Goal: Complete application form: Complete application form

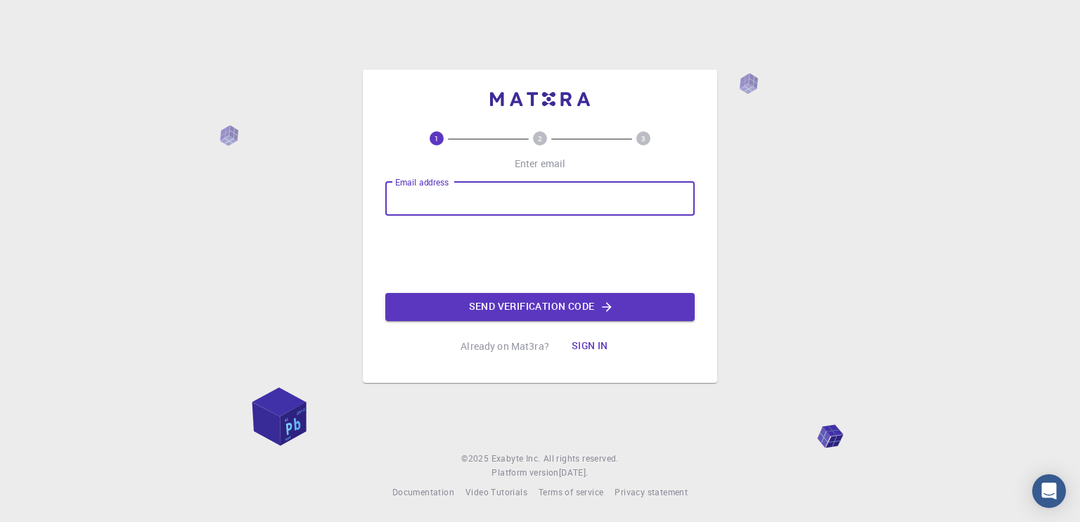
type input "[EMAIL_ADDRESS][DOMAIN_NAME]"
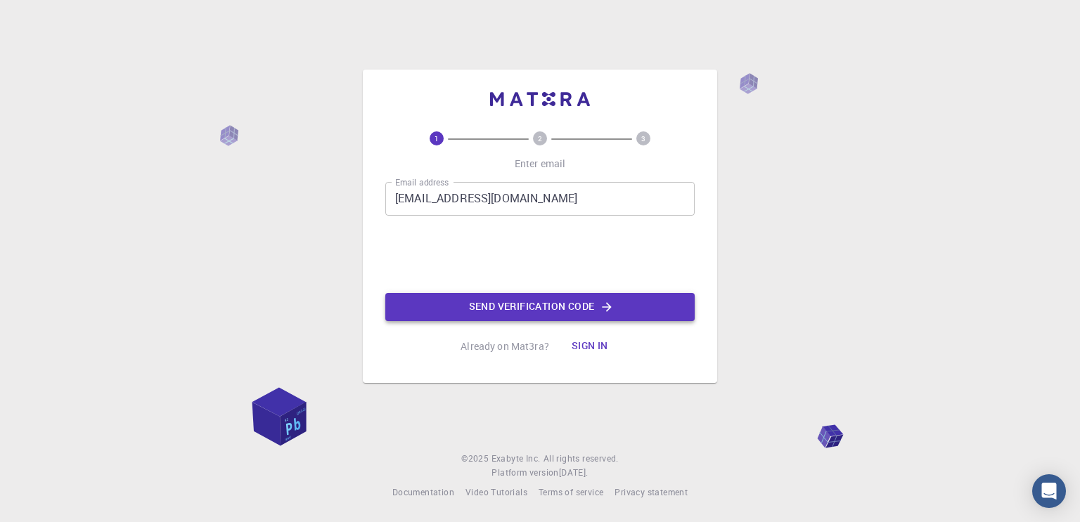
click at [538, 307] on button "Send verification code" at bounding box center [539, 307] width 309 height 28
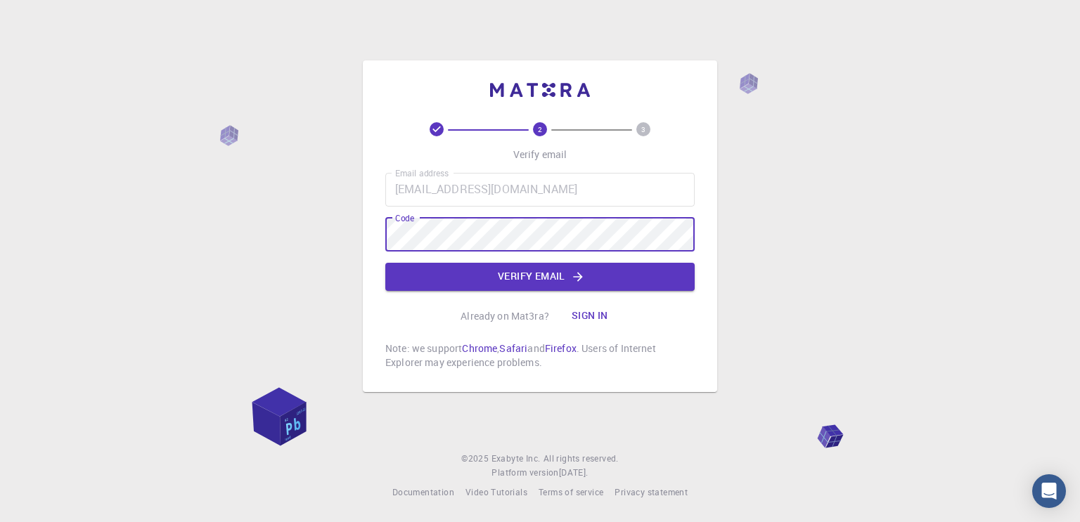
click at [517, 291] on div "2 3 Verify email Email address nesim.islamoglu@aljazari.k12.tr Email address Co…" at bounding box center [539, 245] width 309 height 247
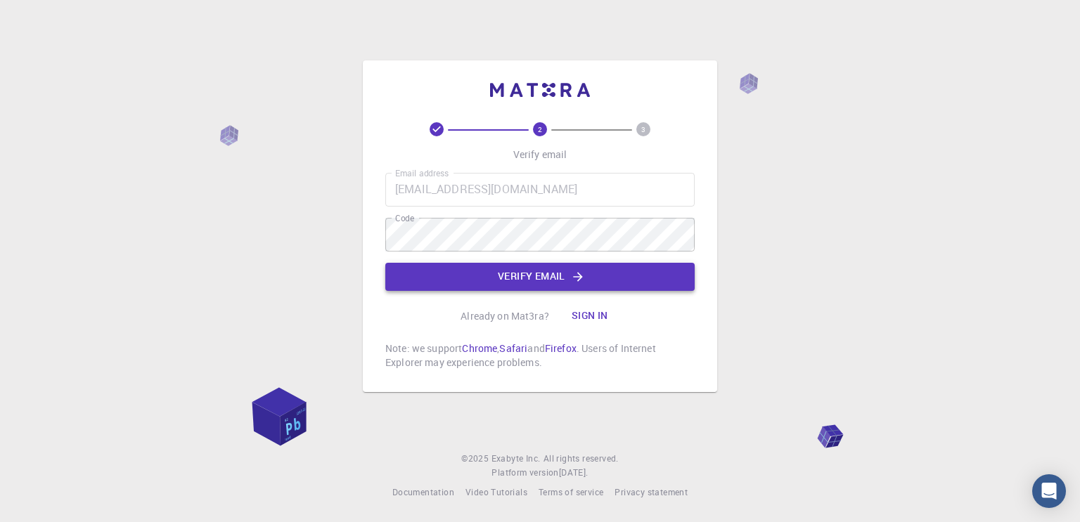
click at [517, 286] on button "Verify email" at bounding box center [539, 277] width 309 height 28
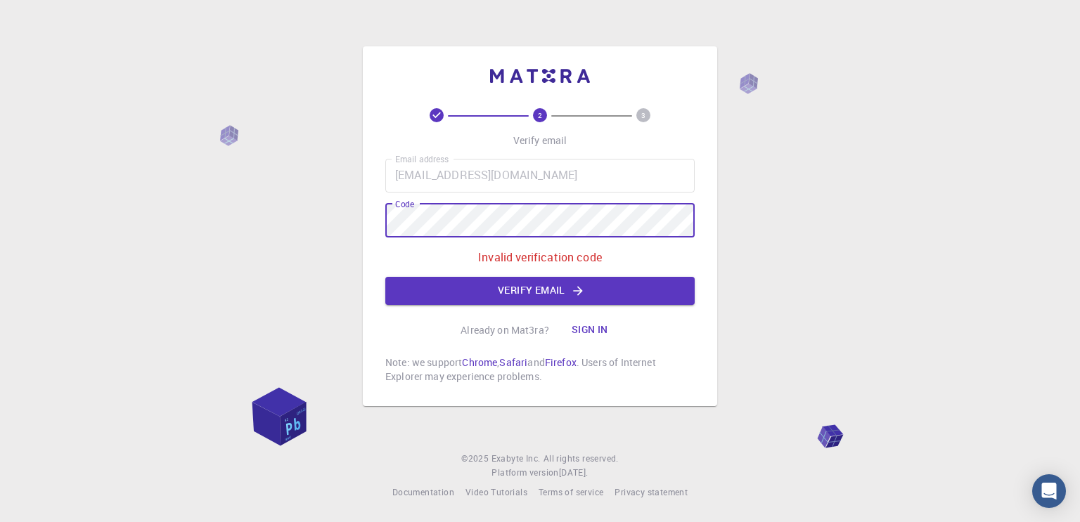
click at [333, 215] on div "2 3 Verify email Email address nesim.islamoglu@aljazari.k12.tr Email address Co…" at bounding box center [540, 261] width 1080 height 522
click at [317, 222] on div "2 3 Verify email Email address nesim.islamoglu@aljazari.k12.tr Email address Co…" at bounding box center [540, 261] width 1080 height 522
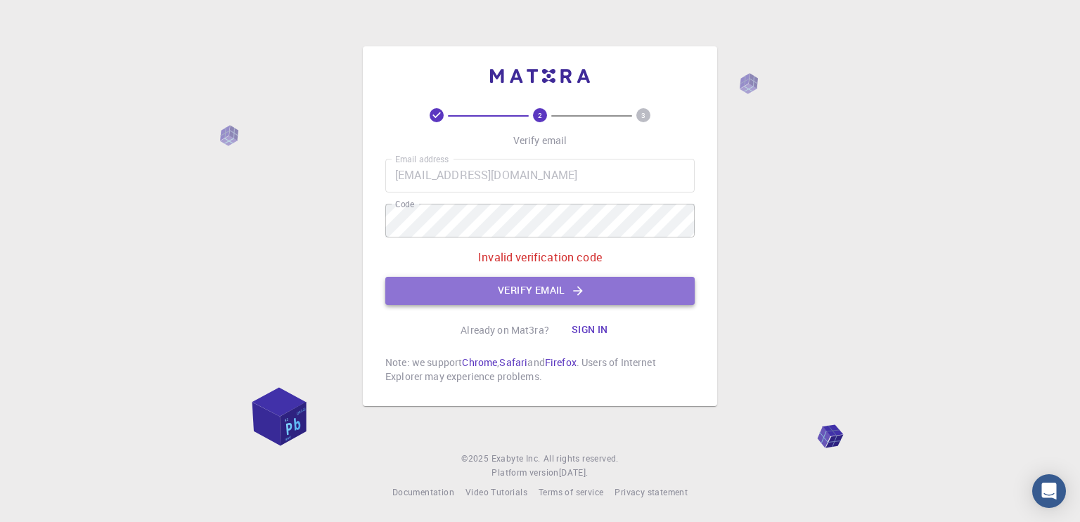
click at [531, 289] on button "Verify email" at bounding box center [539, 291] width 309 height 28
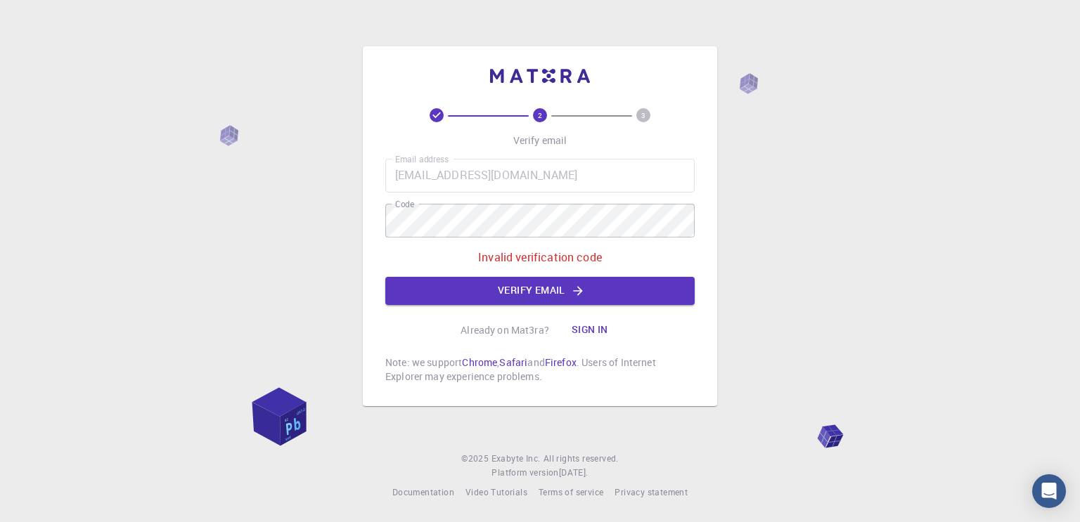
click at [552, 262] on p "Invalid verification code" at bounding box center [540, 257] width 124 height 17
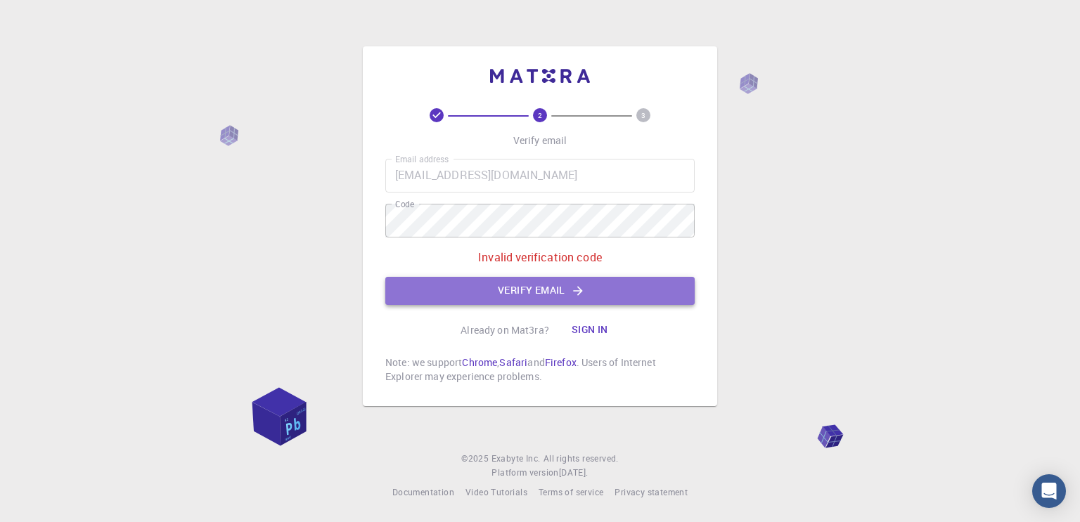
click at [538, 288] on button "Verify email" at bounding box center [539, 291] width 309 height 28
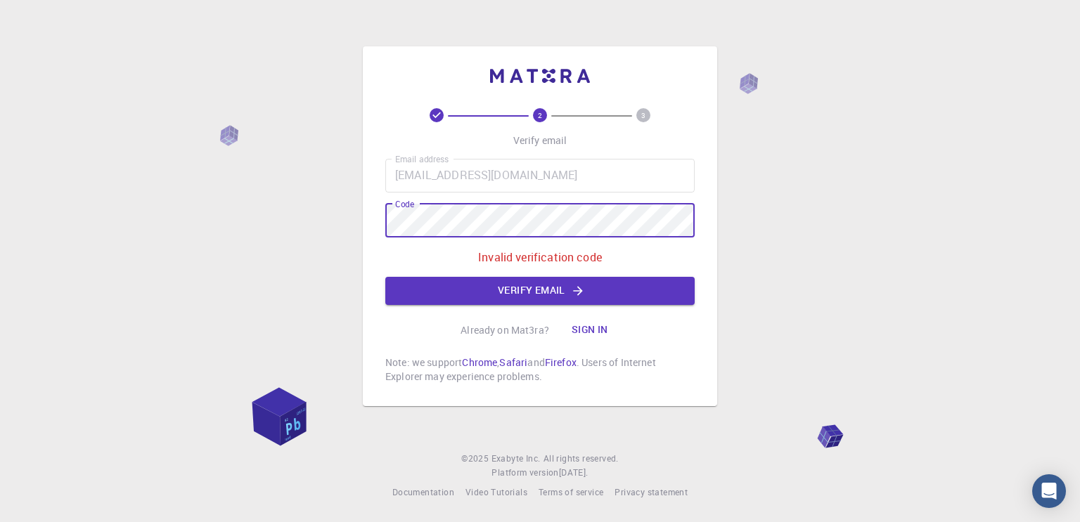
click at [383, 221] on div "2 3 Verify email Email address nesim.islamoglu@aljazari.k12.tr Email address Co…" at bounding box center [540, 226] width 354 height 360
click at [472, 300] on button "Verify email" at bounding box center [539, 291] width 309 height 28
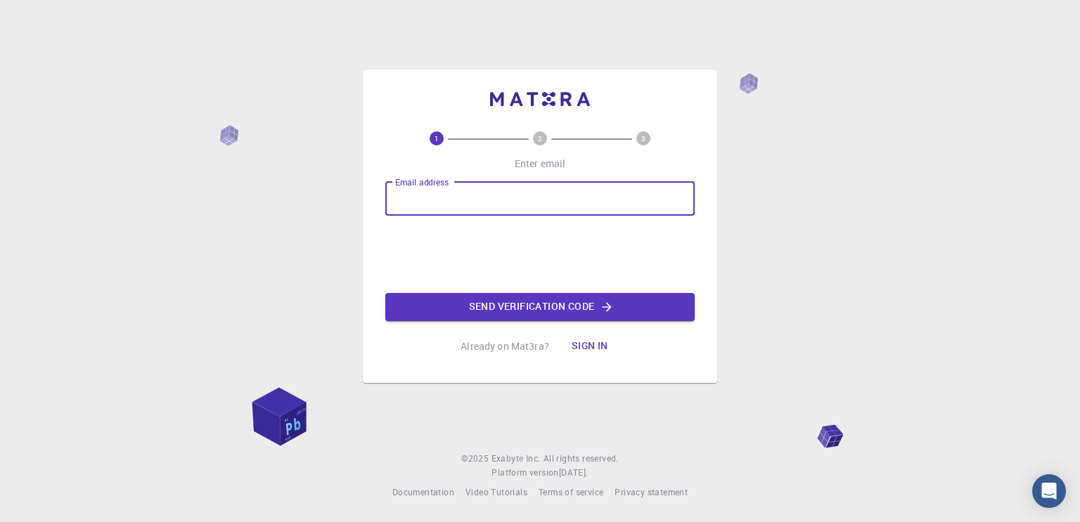
type input "nesim.islamoglu@aljazari.k12.tr"
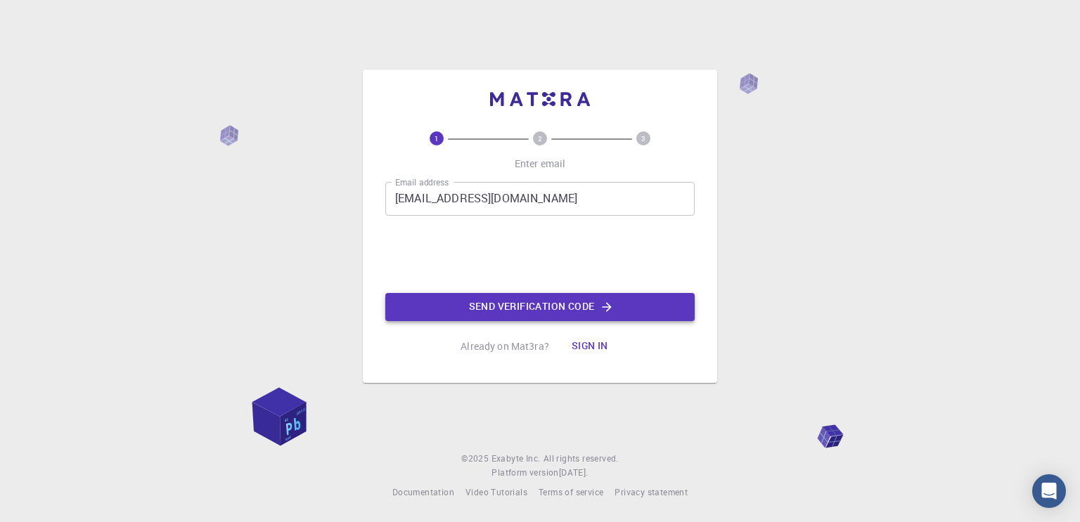
click at [514, 311] on button "Send verification code" at bounding box center [539, 307] width 309 height 28
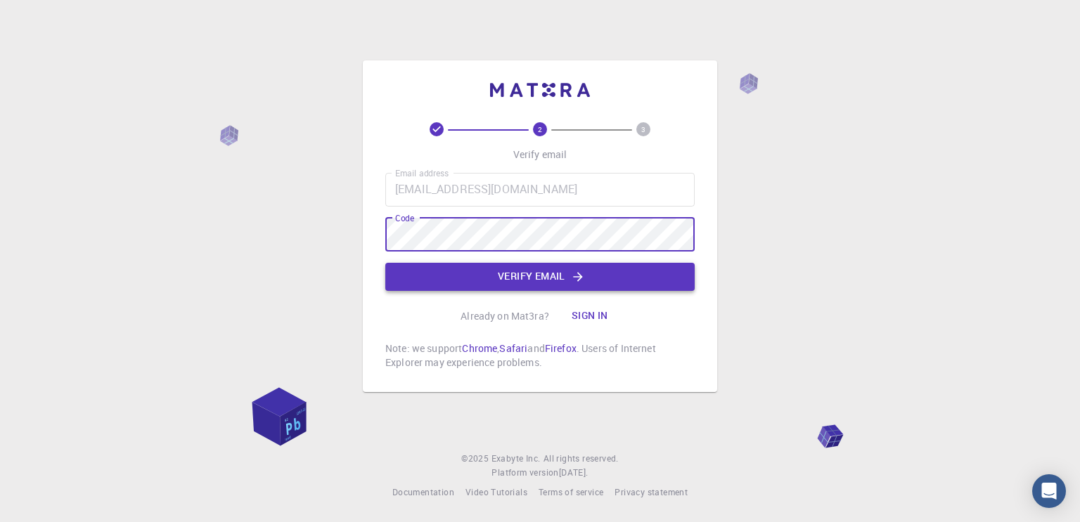
click at [484, 271] on button "Verify email" at bounding box center [539, 277] width 309 height 28
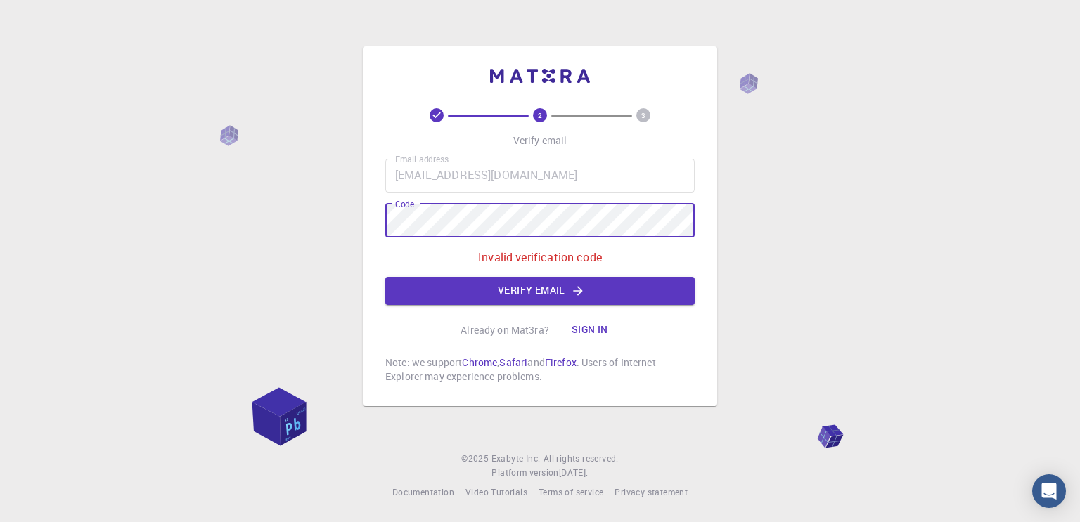
click at [287, 209] on div "2 3 Verify email Email address nesim.islamoglu@aljazari.k12.tr Email address Co…" at bounding box center [540, 261] width 1080 height 522
click at [505, 291] on button "Verify email" at bounding box center [539, 291] width 309 height 28
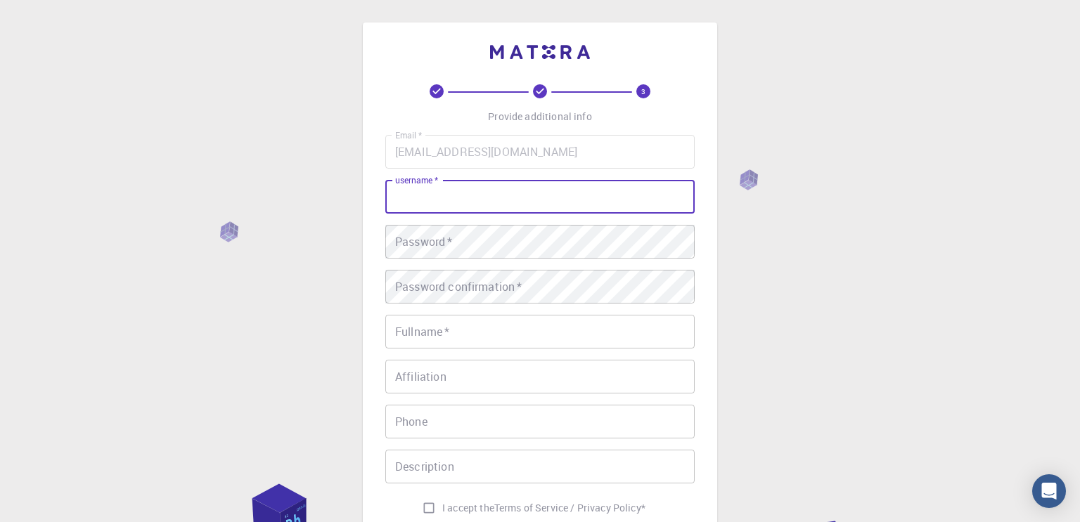
click at [463, 193] on input "username   *" at bounding box center [539, 197] width 309 height 34
type input "nesim"
click at [904, 316] on div "3 Provide additional info Email   * nesim.islamoglu@aljazari.k12.tr Email   * u…" at bounding box center [540, 358] width 1080 height 716
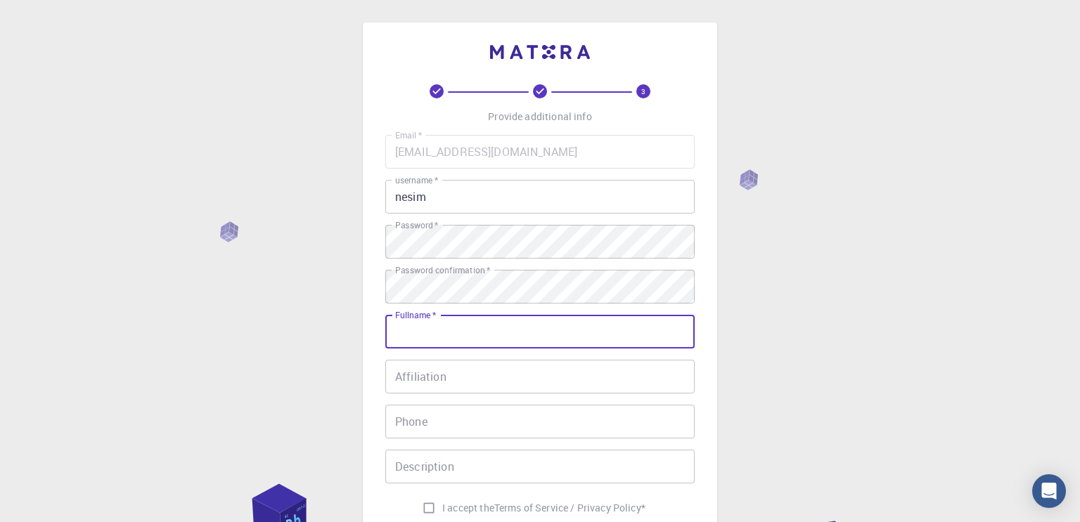
click at [460, 325] on input "Fullname   *" at bounding box center [539, 332] width 309 height 34
type input "nesim"
click at [441, 385] on input "Affiliation" at bounding box center [539, 377] width 309 height 34
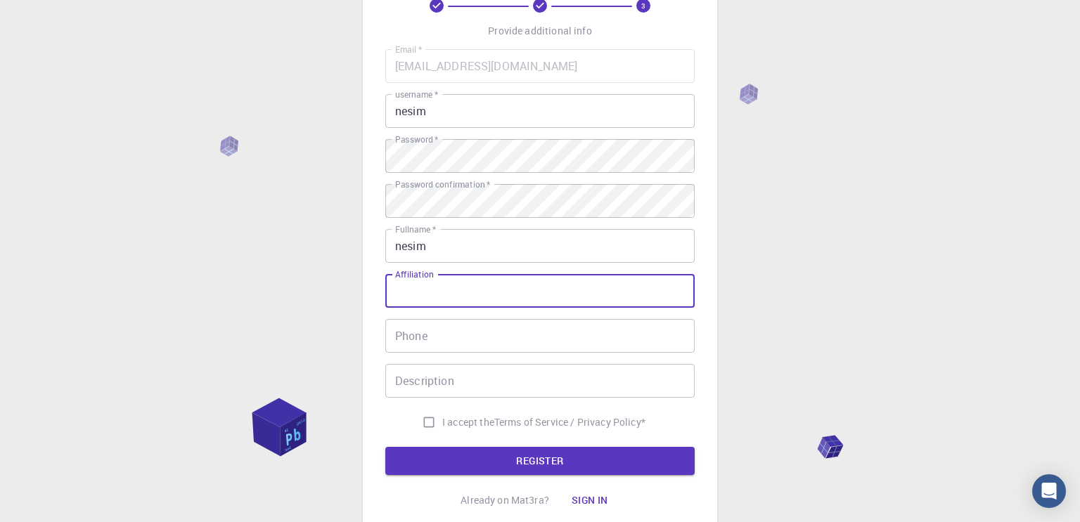
scroll to position [87, 0]
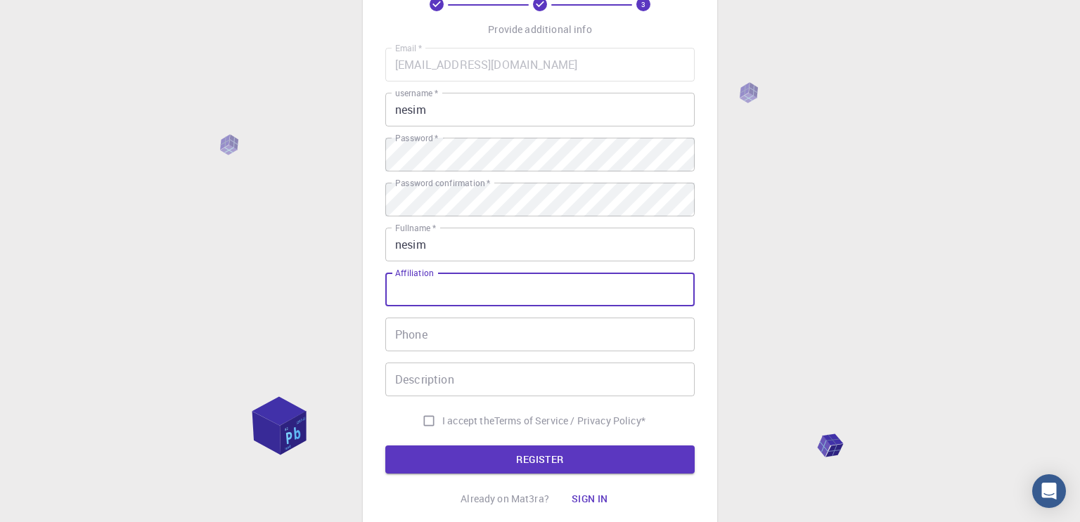
click at [447, 329] on input "Phone" at bounding box center [539, 335] width 309 height 34
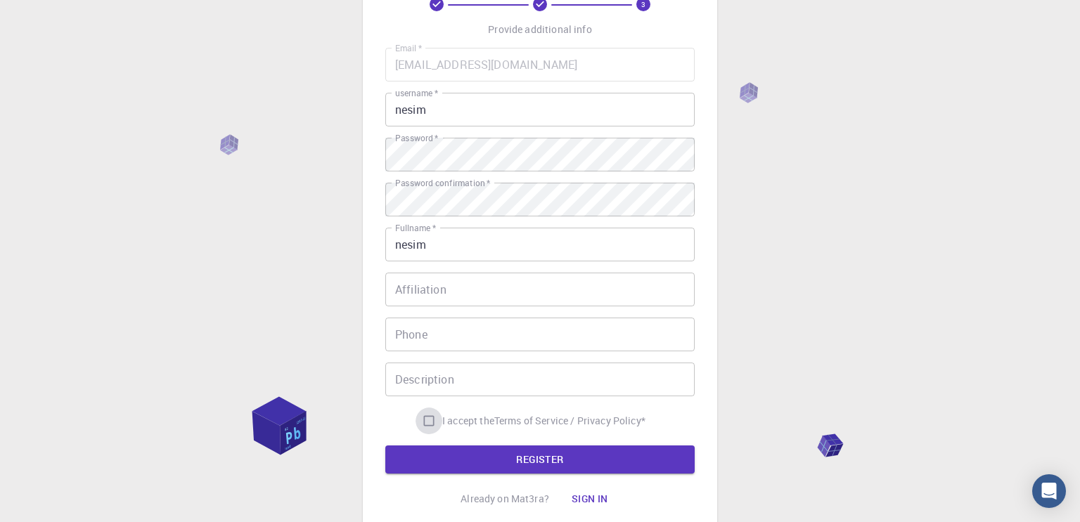
click at [430, 419] on input "I accept the Terms of Service / Privacy Policy *" at bounding box center [428, 421] width 27 height 27
checkbox input "true"
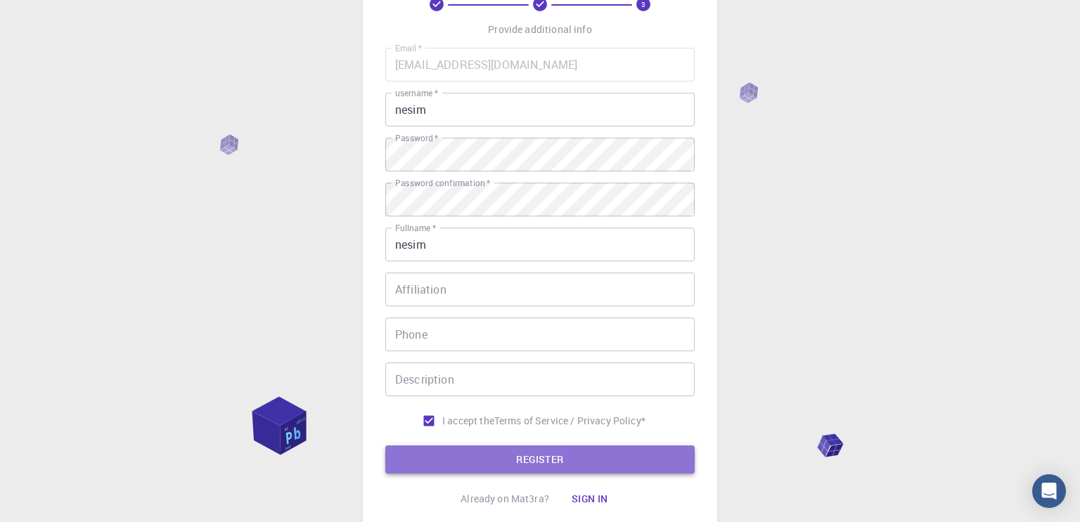
click at [463, 456] on button "REGISTER" at bounding box center [539, 460] width 309 height 28
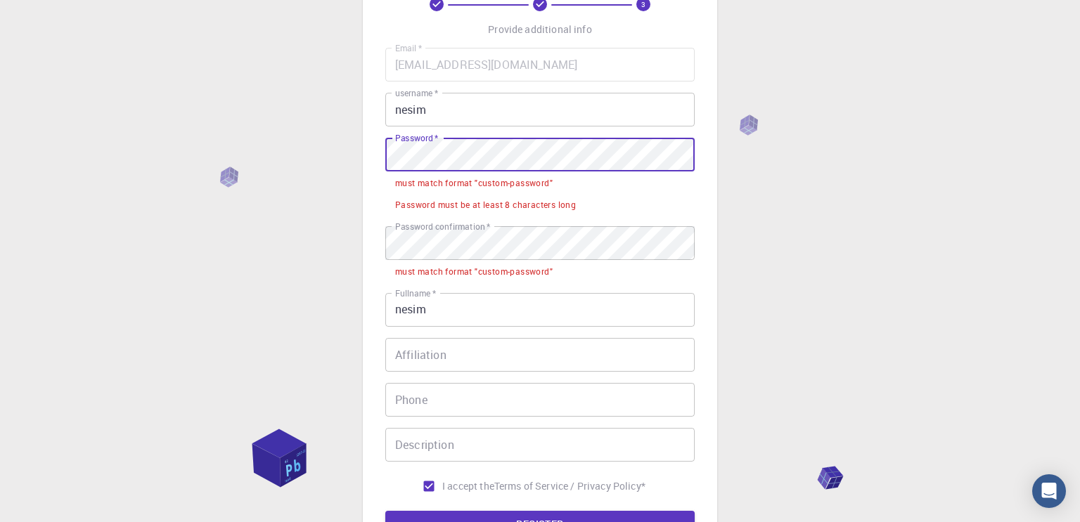
click at [325, 167] on div "3 Provide additional info Email   * nesim.islamoglu@aljazari.k12.tr Email   * u…" at bounding box center [540, 303] width 1080 height 780
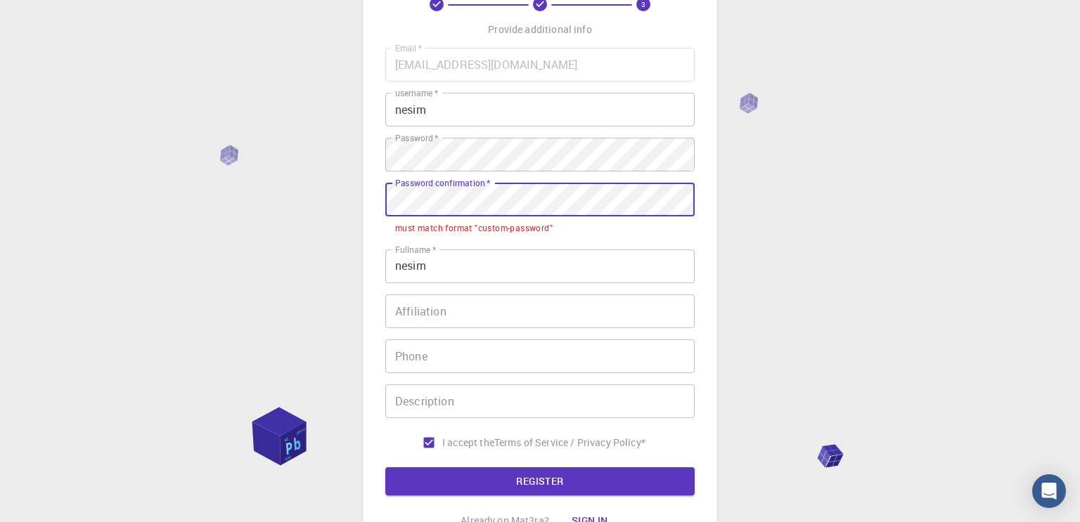
click at [316, 198] on div "3 Provide additional info Email   * nesim.islamoglu@aljazari.k12.tr Email   * u…" at bounding box center [540, 281] width 1080 height 737
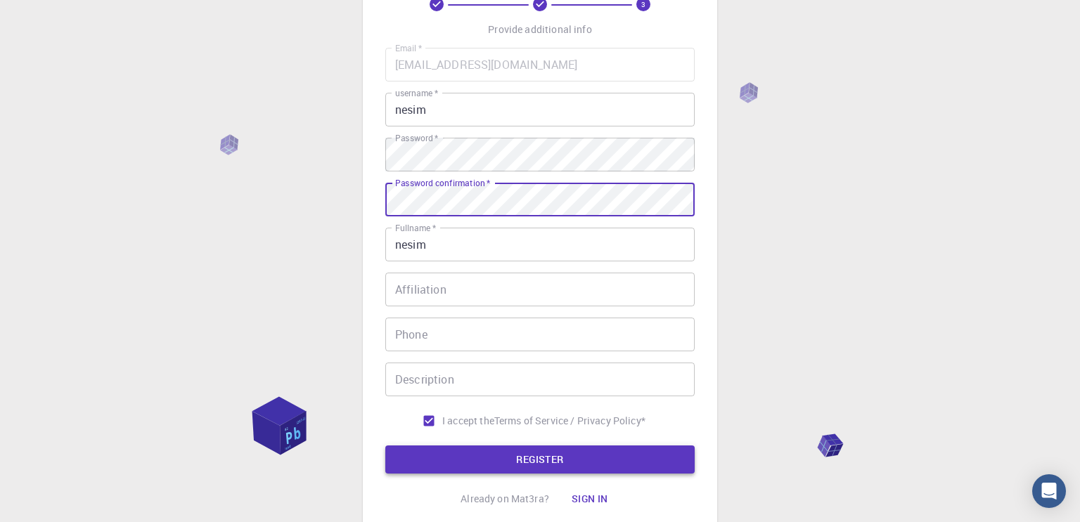
click at [535, 460] on button "REGISTER" at bounding box center [539, 460] width 309 height 28
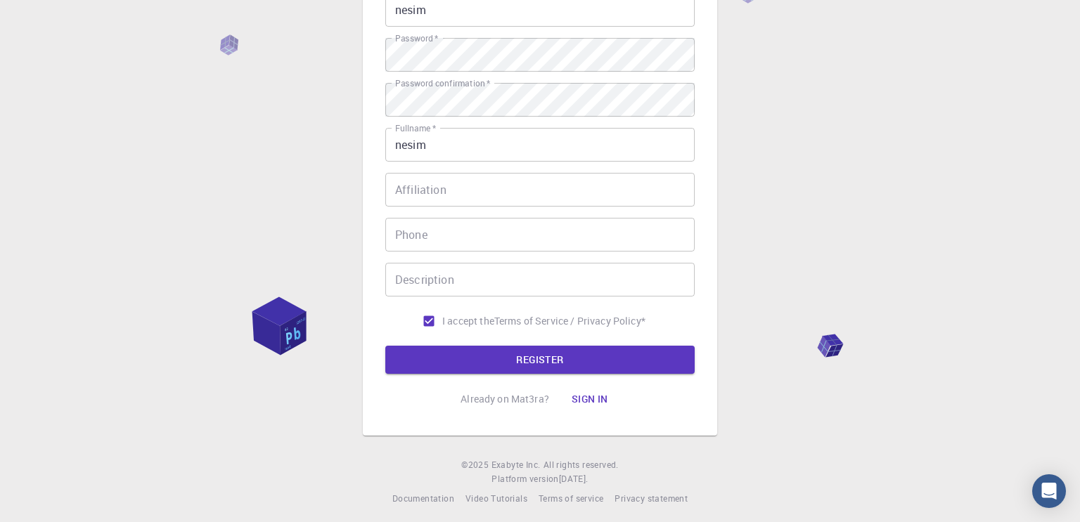
scroll to position [193, 0]
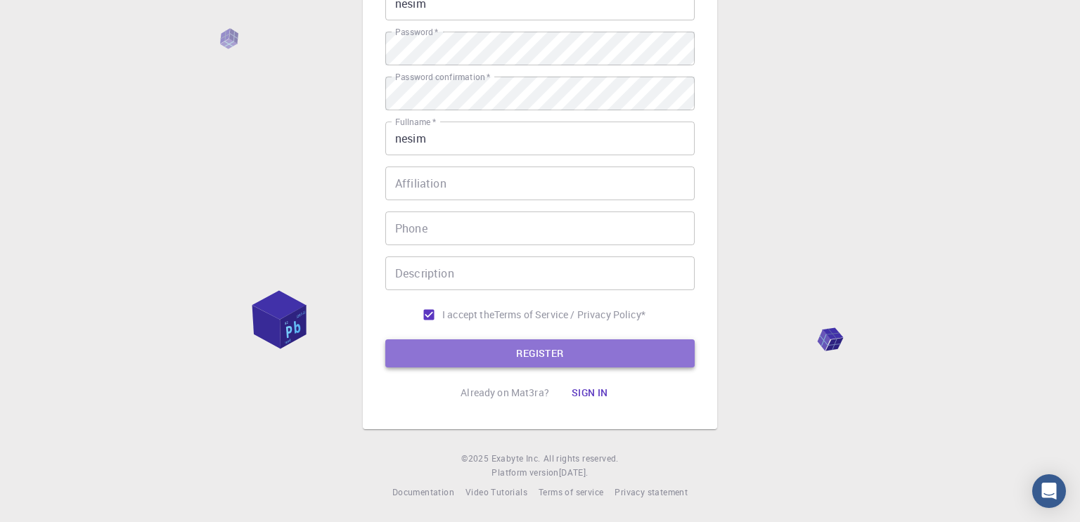
click at [550, 354] on button "REGISTER" at bounding box center [539, 354] width 309 height 28
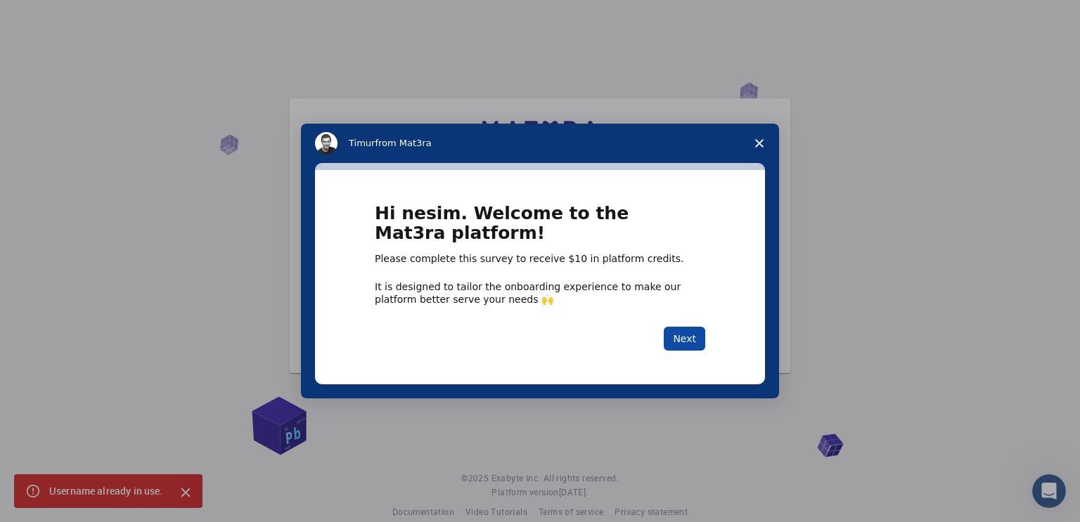
click at [685, 340] on button "Next" at bounding box center [684, 339] width 41 height 24
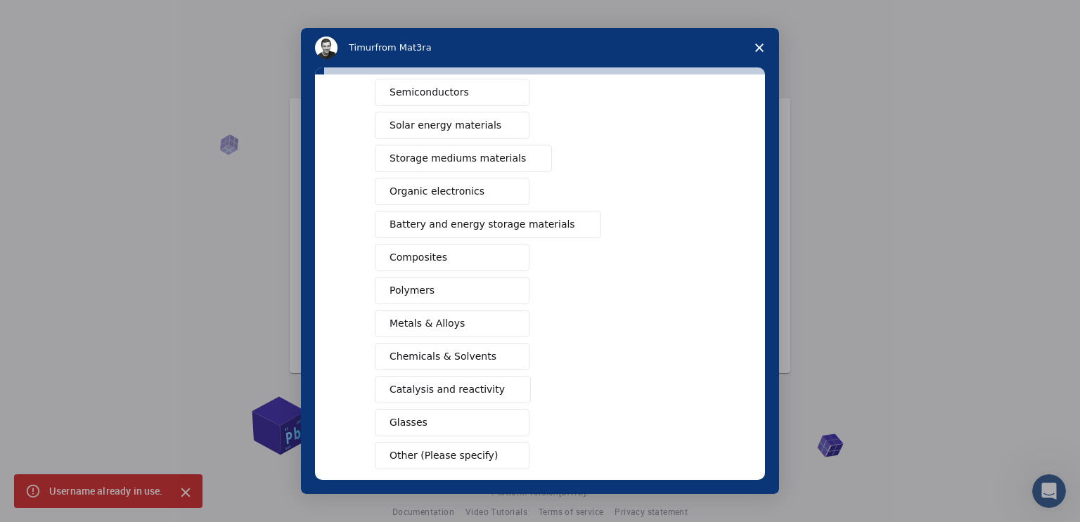
scroll to position [87, 0]
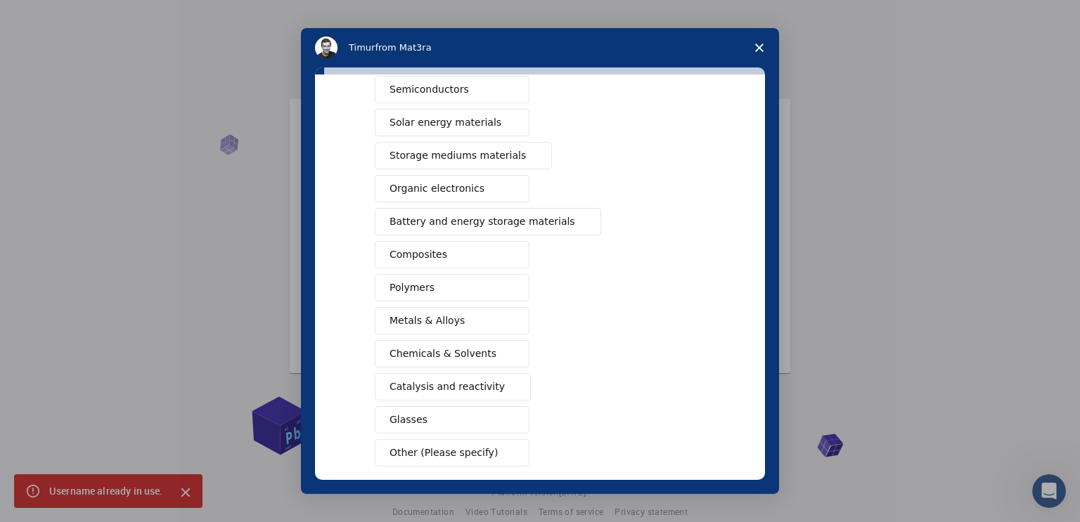
click at [489, 351] on button "Chemicals & Solvents" at bounding box center [452, 353] width 155 height 27
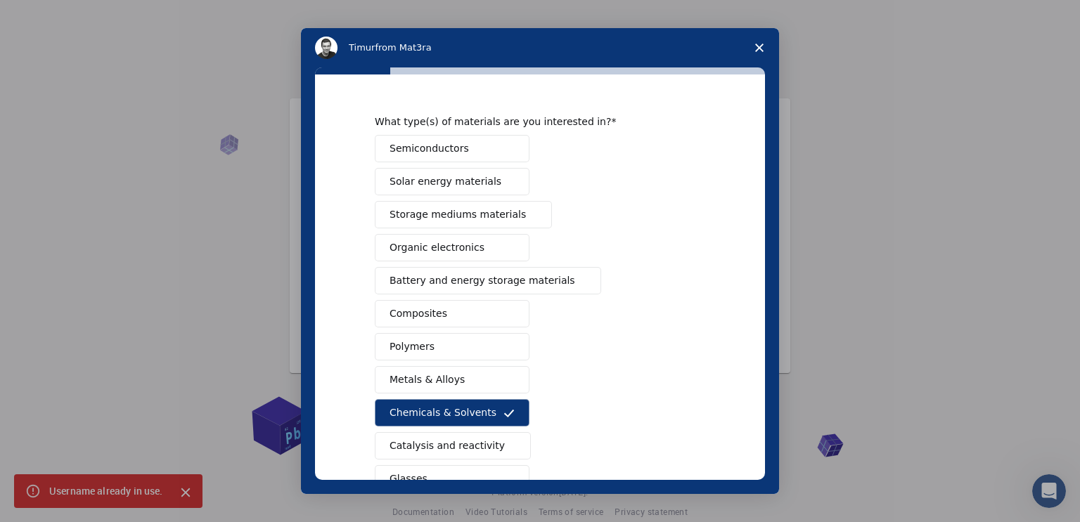
scroll to position [28, 0]
click at [486, 247] on button "Organic electronics" at bounding box center [452, 247] width 155 height 27
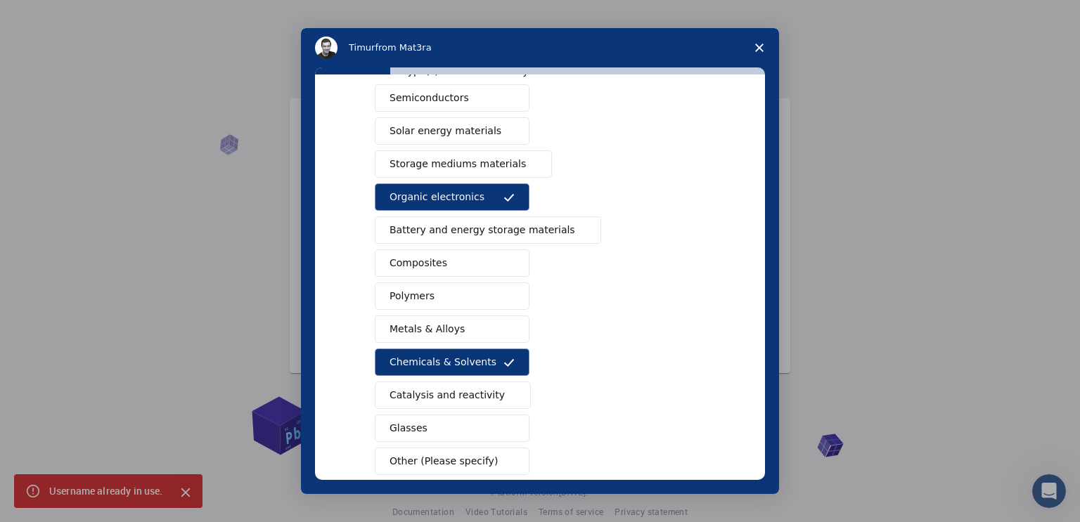
scroll to position [117, 0]
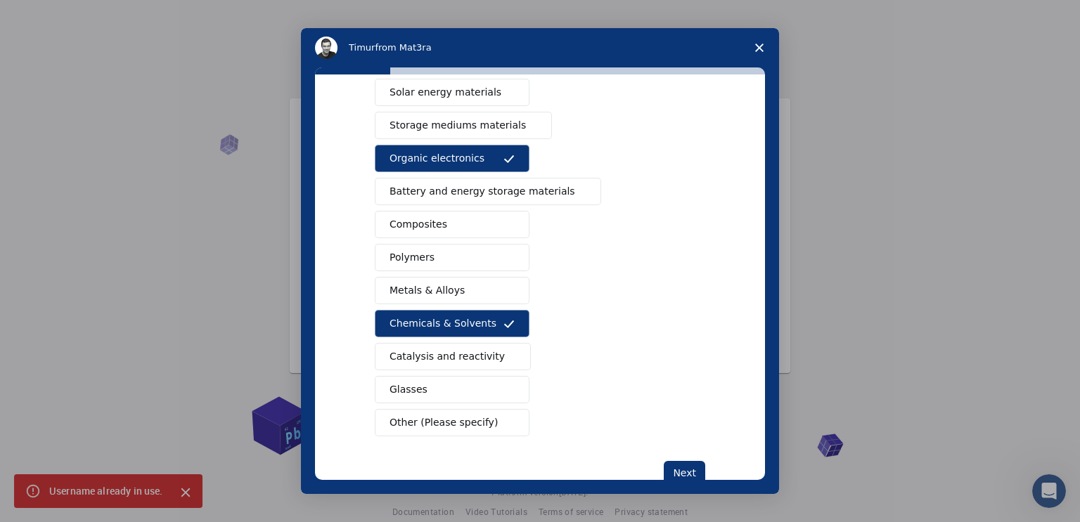
click at [465, 294] on button "Metals & Alloys" at bounding box center [452, 290] width 155 height 27
click at [467, 261] on button "Polymers" at bounding box center [452, 257] width 155 height 27
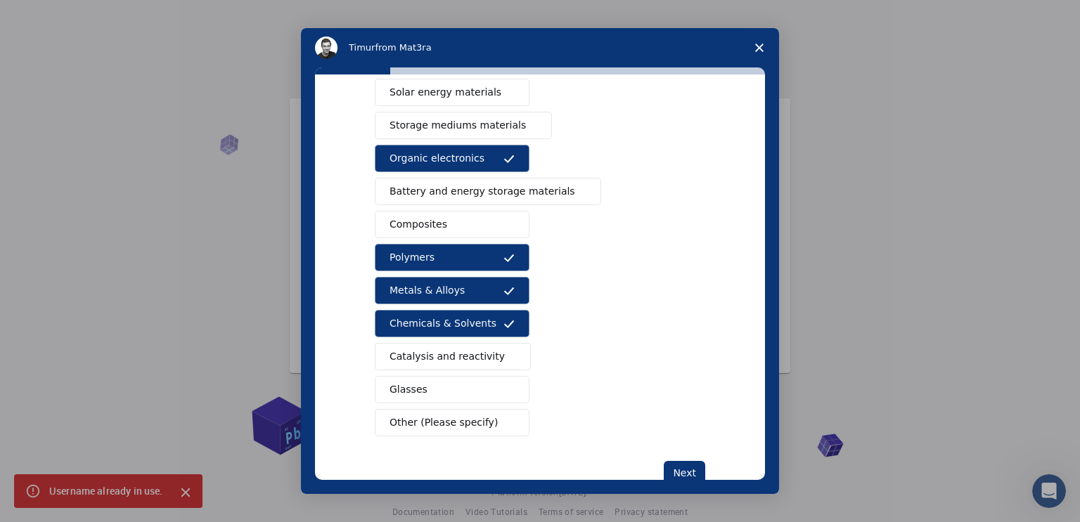
click at [491, 226] on button "Composites" at bounding box center [452, 224] width 155 height 27
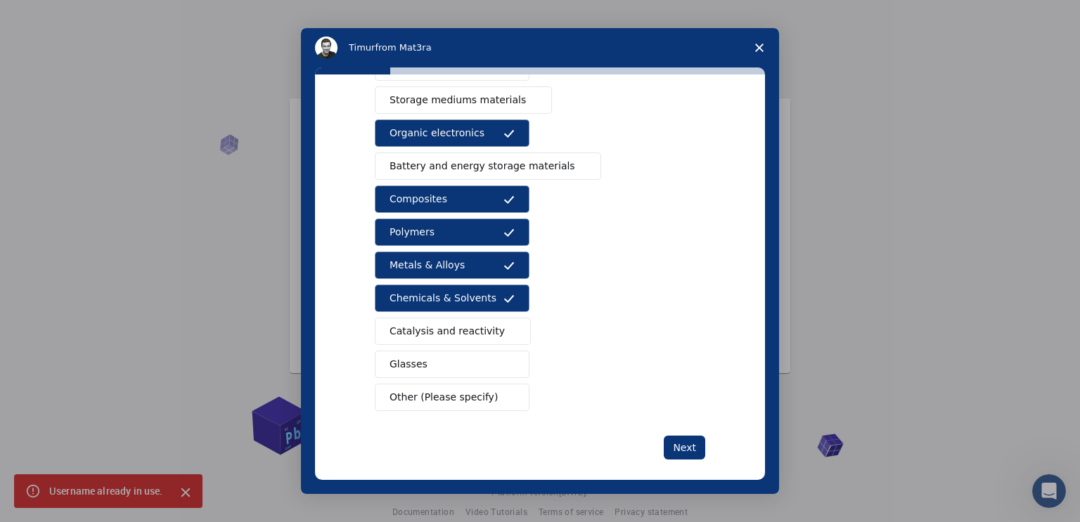
scroll to position [152, 0]
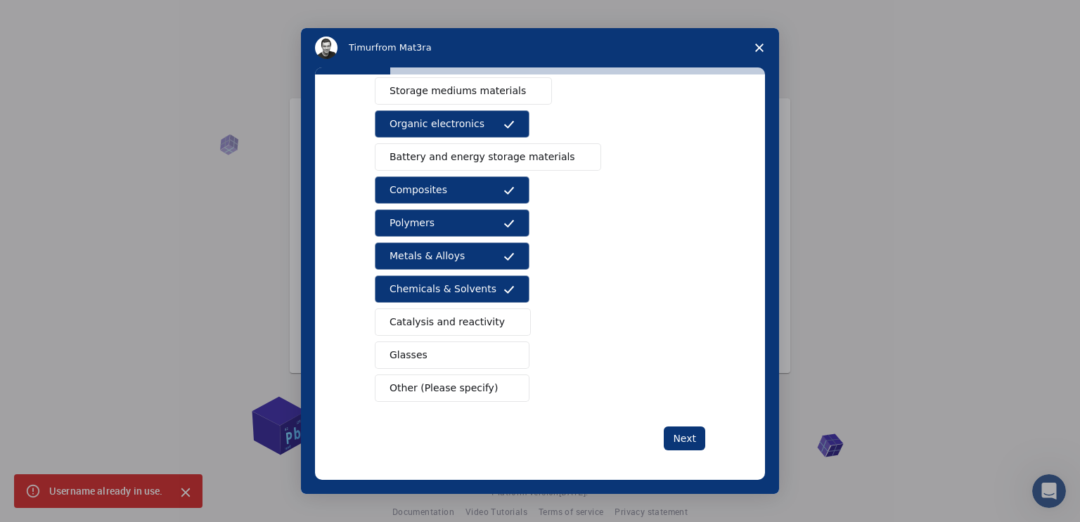
click at [479, 323] on span "Catalysis and reactivity" at bounding box center [446, 322] width 115 height 15
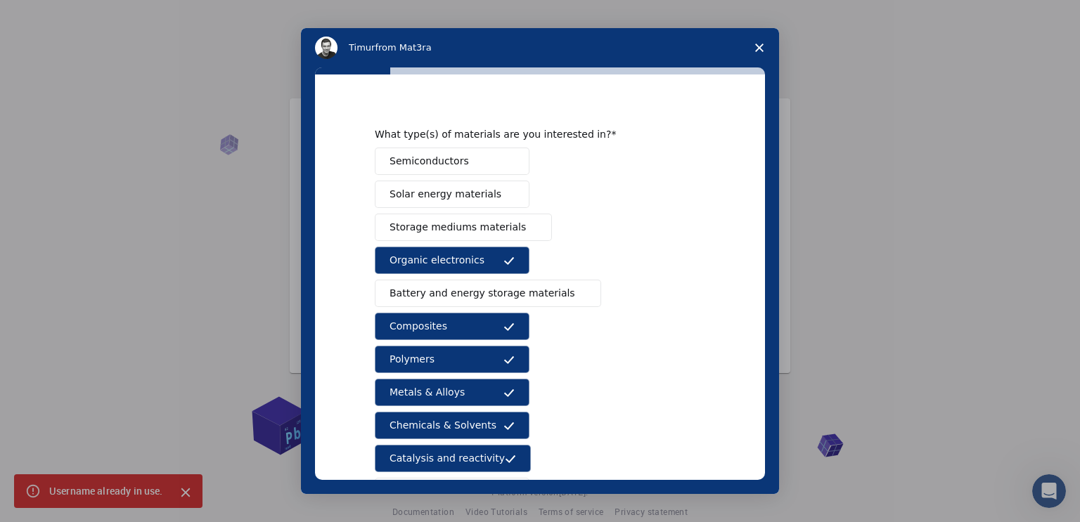
scroll to position [0, 0]
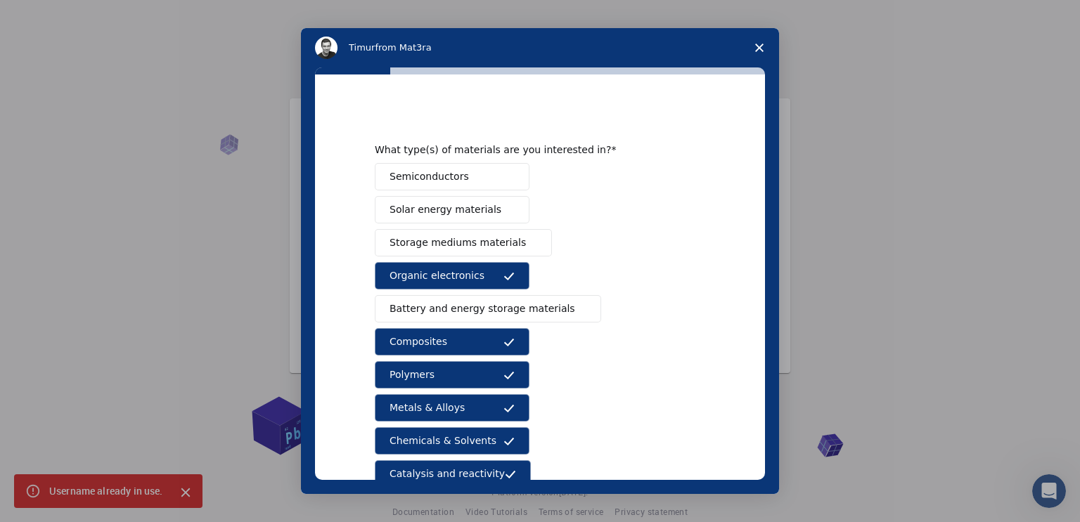
click at [446, 242] on span "Storage mediums materials" at bounding box center [457, 242] width 136 height 15
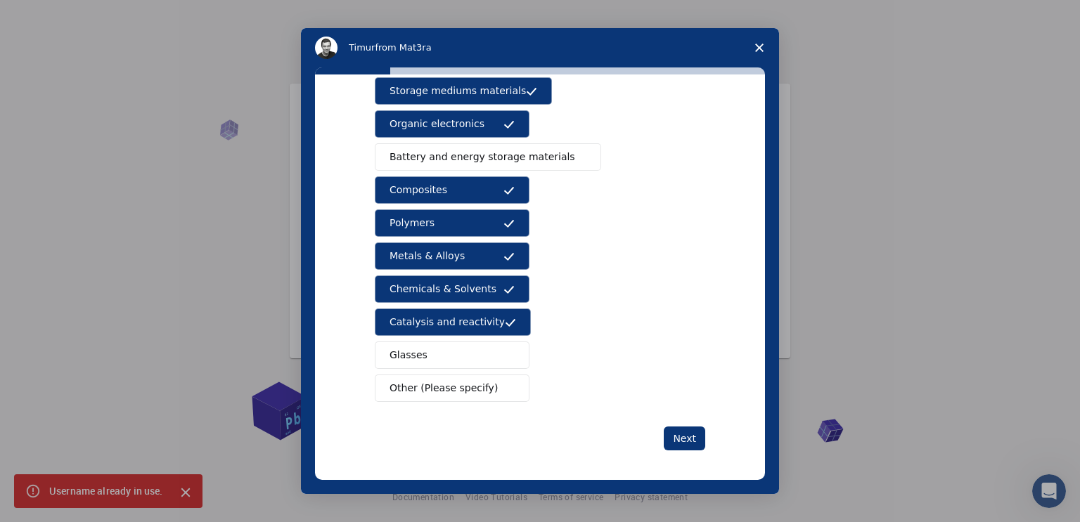
scroll to position [20, 0]
click at [684, 437] on button "Next" at bounding box center [684, 439] width 41 height 24
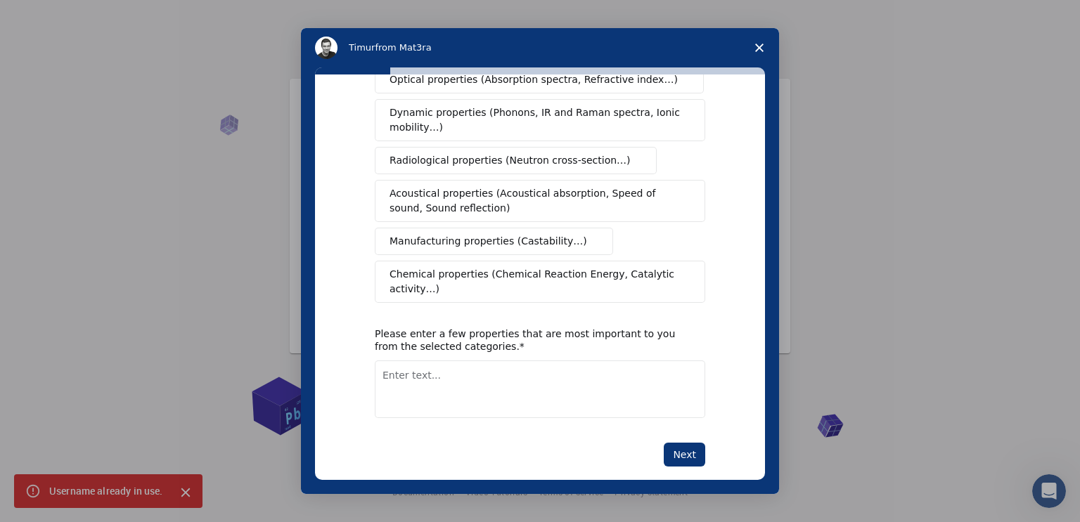
scroll to position [240, 0]
click at [492, 275] on span "Chemical properties (Chemical Reaction Energy, Catalytic activity…)" at bounding box center [534, 280] width 291 height 30
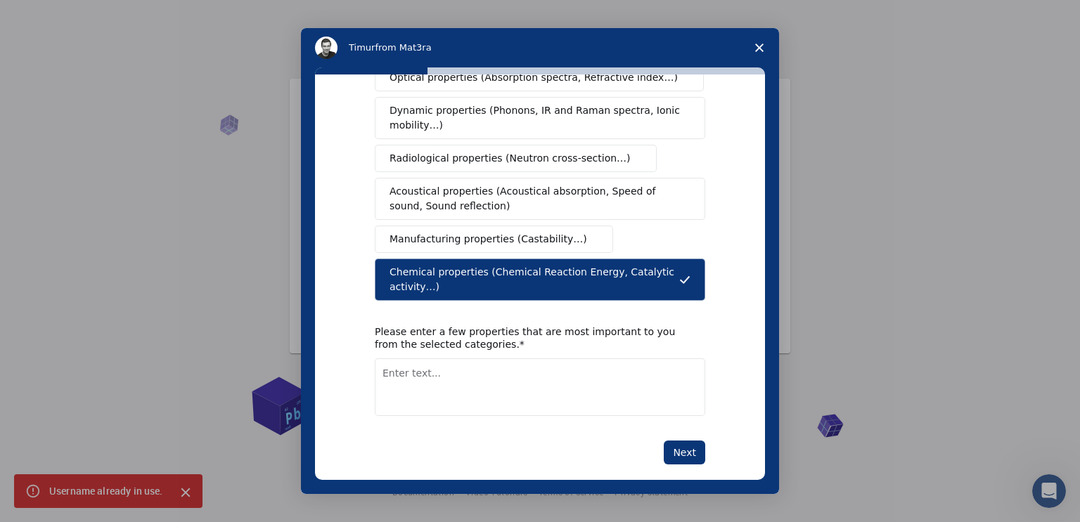
click at [462, 235] on div "Mechanical properties (Surface energy, Poisson's ratio, Stability, Elastic Cons…" at bounding box center [540, 94] width 330 height 413
click at [465, 232] on span "Manufacturing properties (Castability…)" at bounding box center [488, 239] width 198 height 15
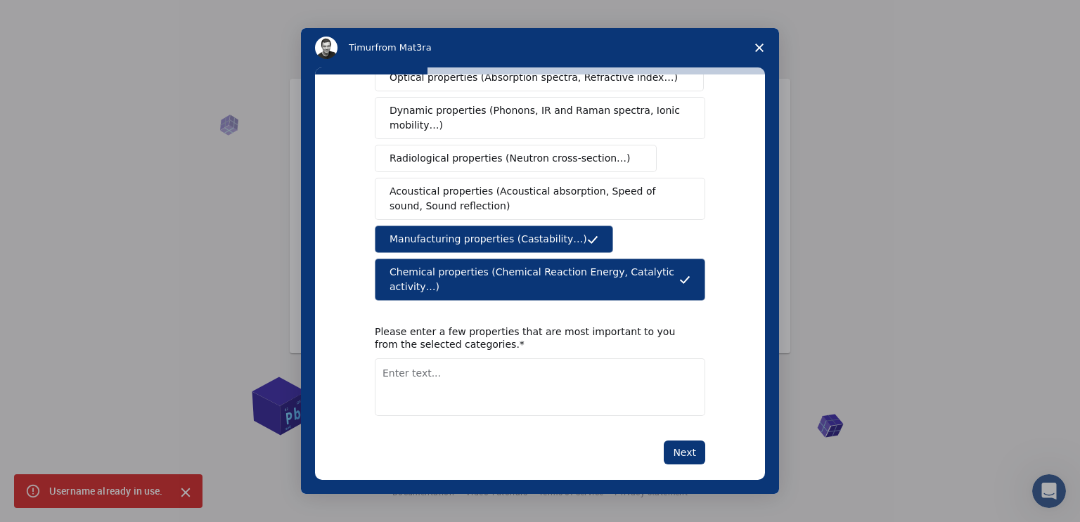
click at [496, 188] on span "Acoustical properties (Acoustical absorption, Speed of sound, Sound reflection)" at bounding box center [535, 199] width 292 height 30
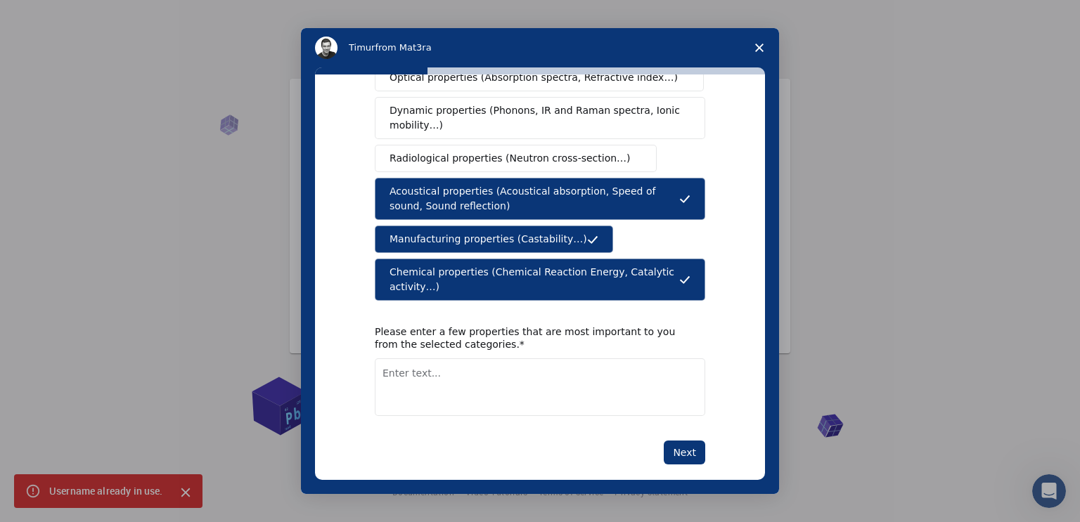
click at [505, 149] on button "Radiological properties (Neutron cross-section…)" at bounding box center [516, 158] width 282 height 27
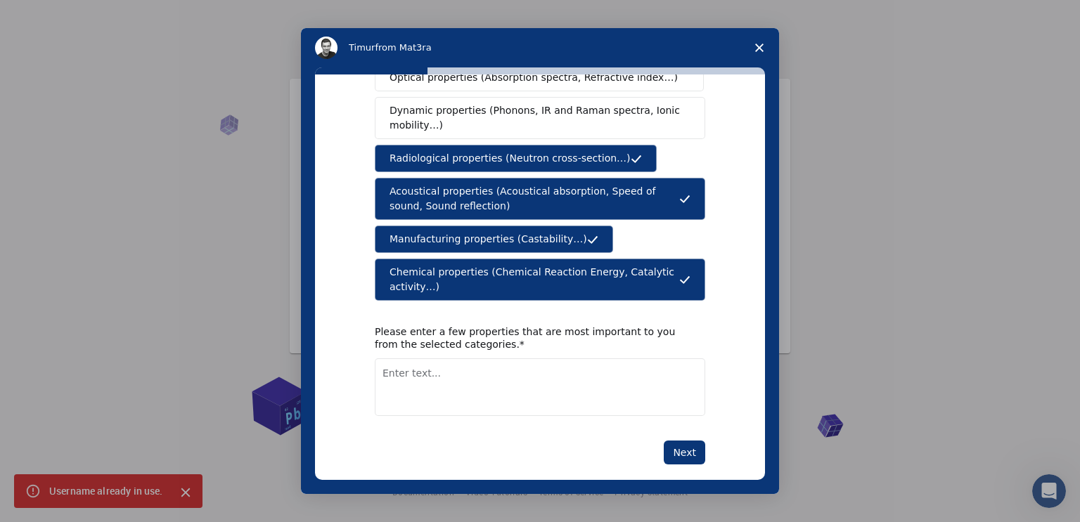
click at [493, 103] on span "Dynamic properties (Phonons, IR and Raman spectra, Ionic mobility…)" at bounding box center [535, 118] width 292 height 30
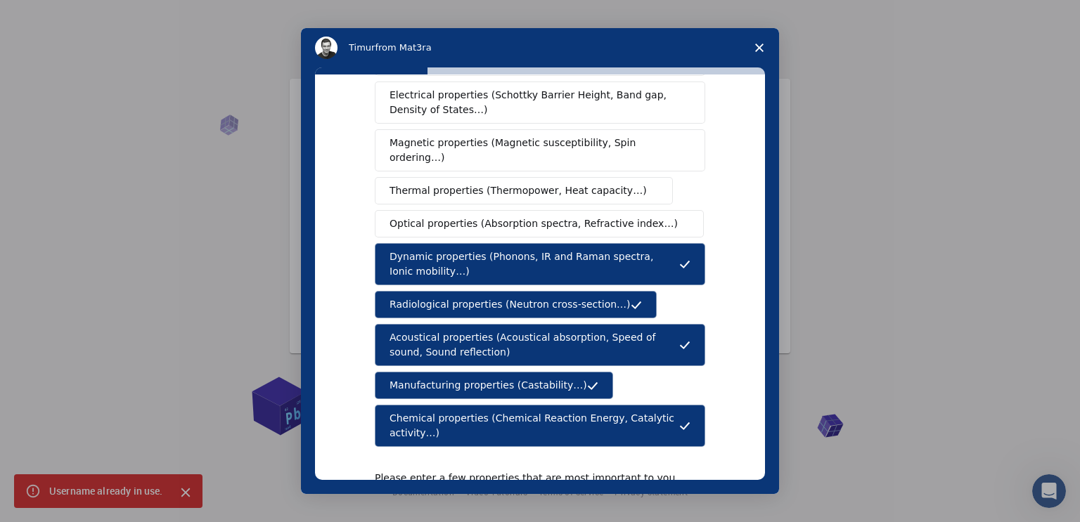
scroll to position [84, 0]
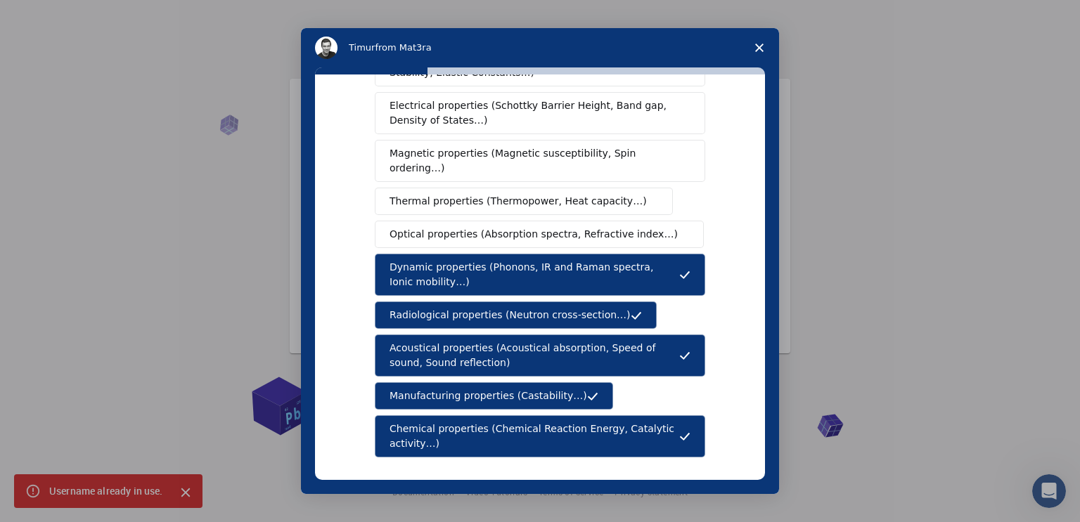
click at [517, 227] on span "Optical properties (Absorption spectra, Refractive index…)" at bounding box center [533, 234] width 288 height 15
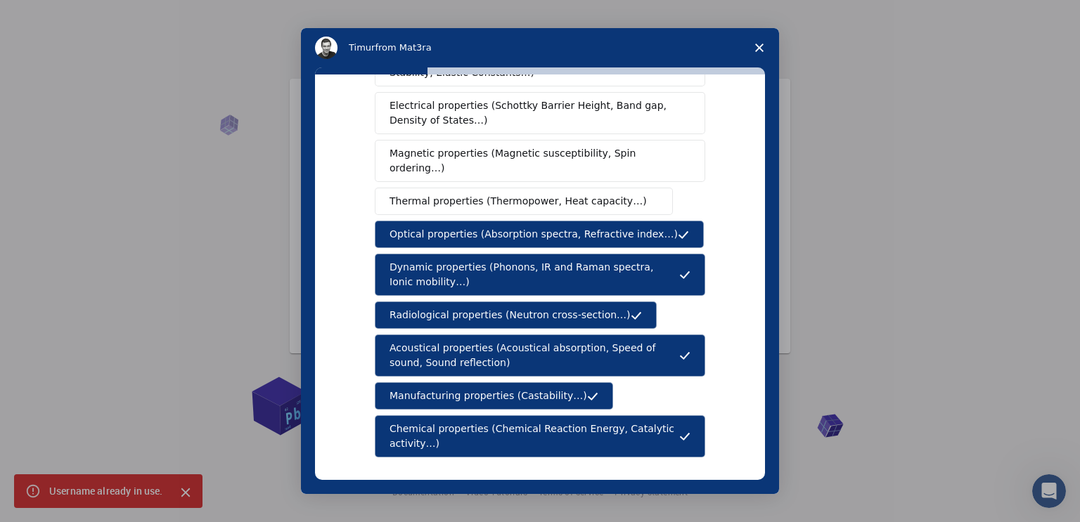
click at [519, 194] on span "Thermal properties (Thermopower, Heat capacity…)" at bounding box center [517, 201] width 257 height 15
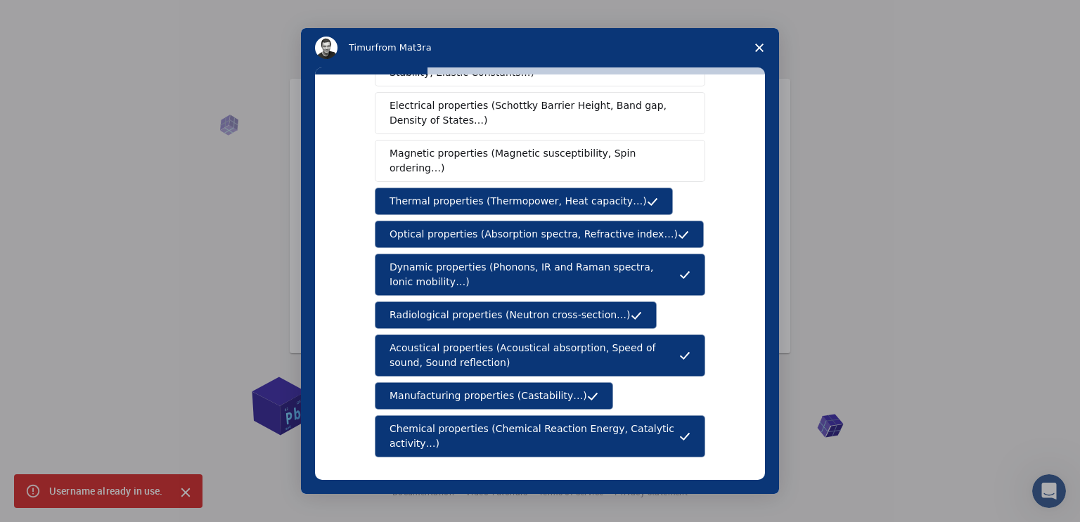
click at [517, 158] on span "Magnetic properties (Magnetic susceptibility, Spin ordering…)" at bounding box center [534, 161] width 290 height 30
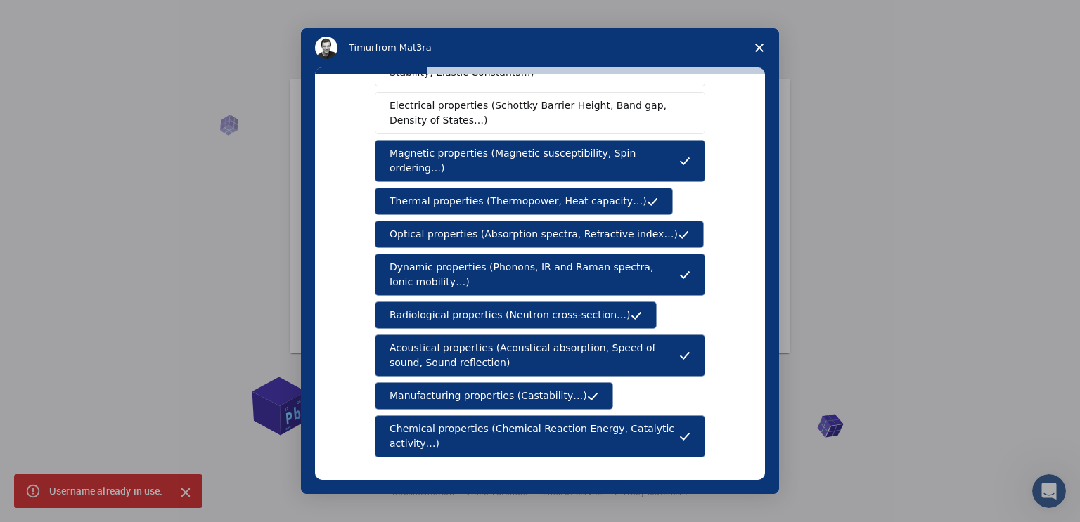
click at [512, 109] on span "Electrical properties (Schottky Barrier Height, Band gap, Density of States…)" at bounding box center [535, 113] width 292 height 30
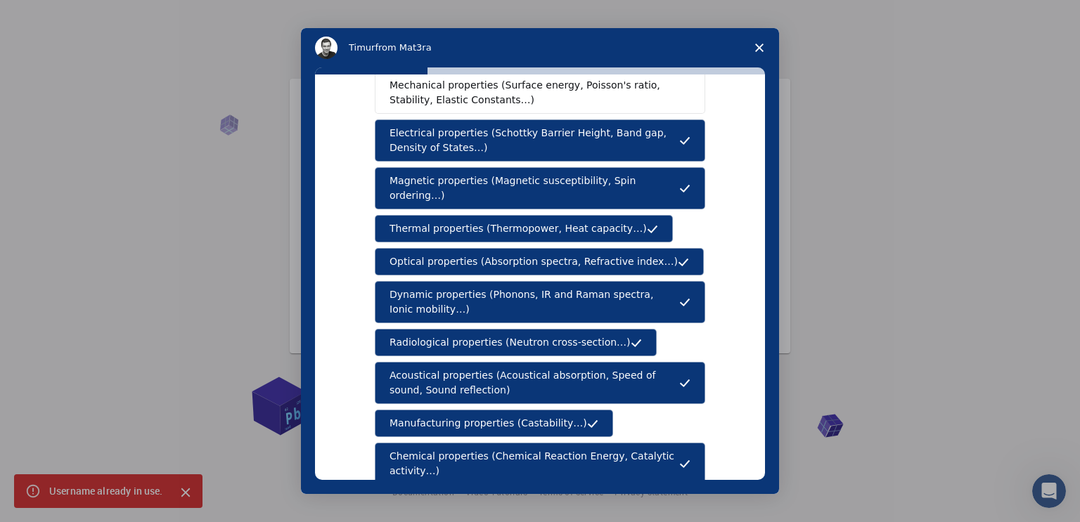
scroll to position [0, 0]
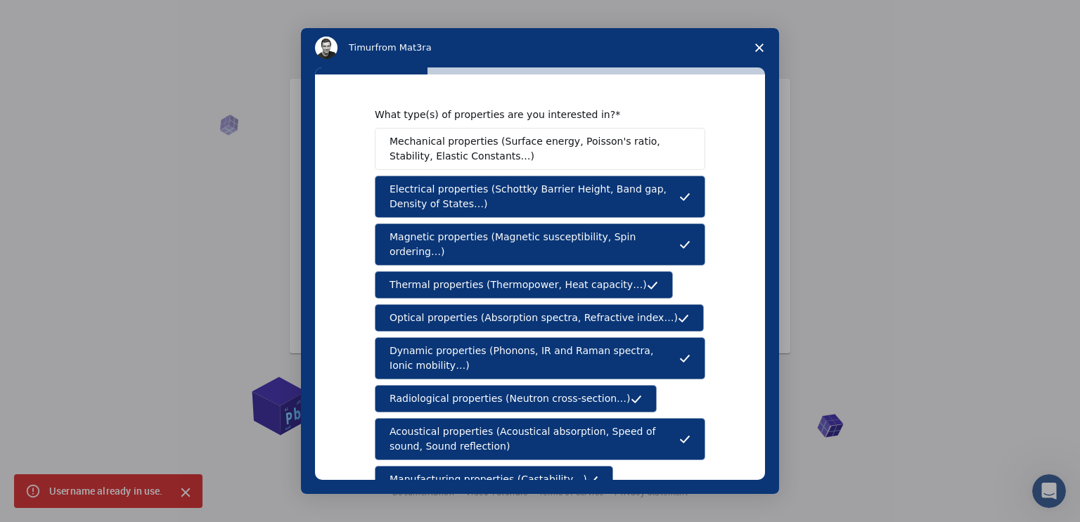
click at [521, 152] on span "Mechanical properties (Surface energy, Poisson's ratio, Stability, Elastic Cons…" at bounding box center [535, 149] width 293 height 30
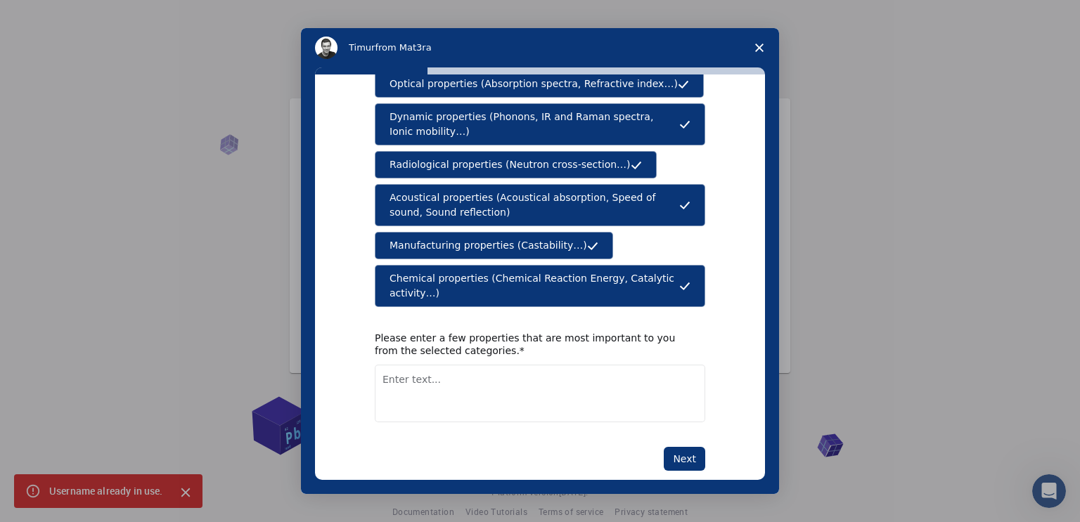
scroll to position [240, 0]
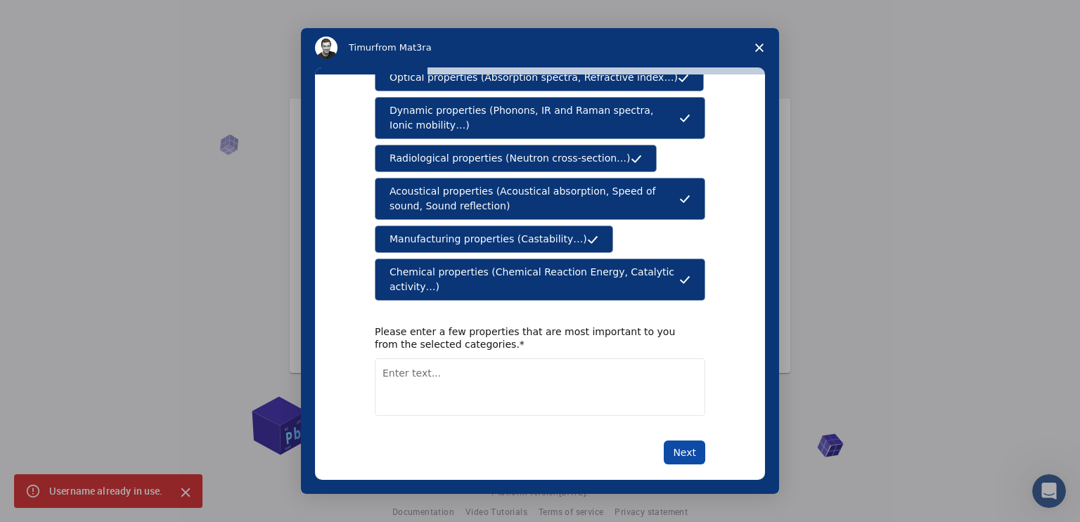
click at [693, 441] on button "Next" at bounding box center [684, 453] width 41 height 24
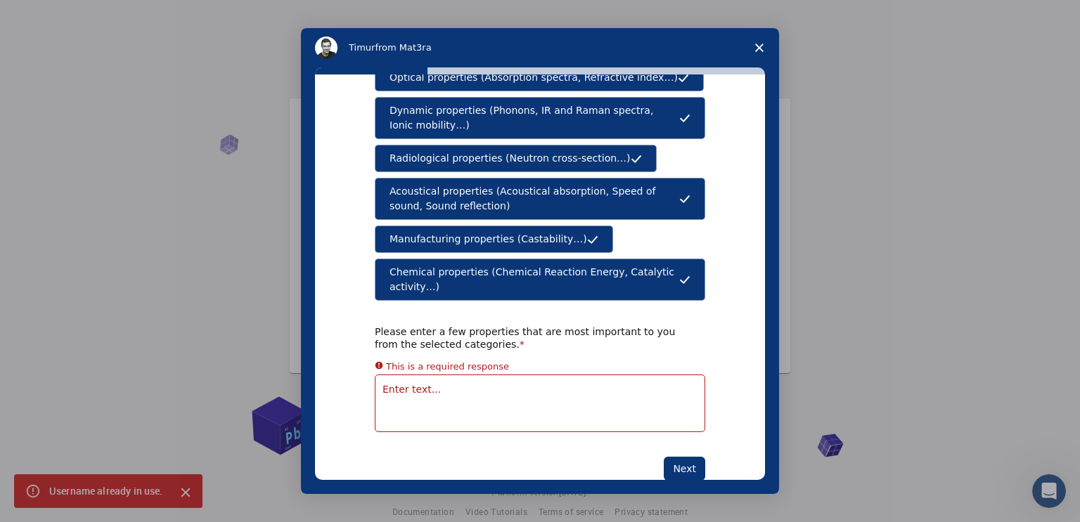
click at [458, 379] on textarea "Enter text..." at bounding box center [540, 404] width 330 height 58
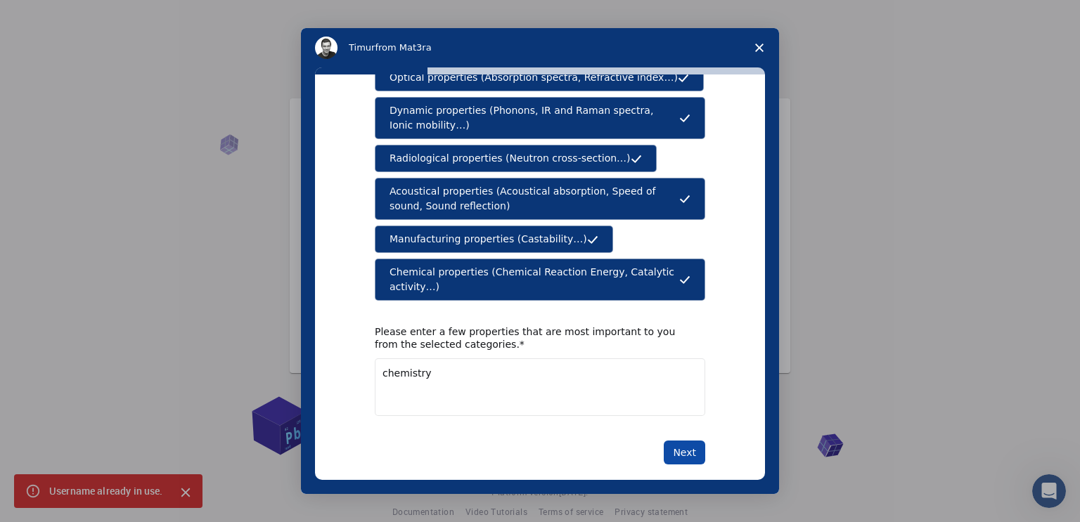
type textarea "chemistry"
click at [682, 441] on button "Next" at bounding box center [684, 453] width 41 height 24
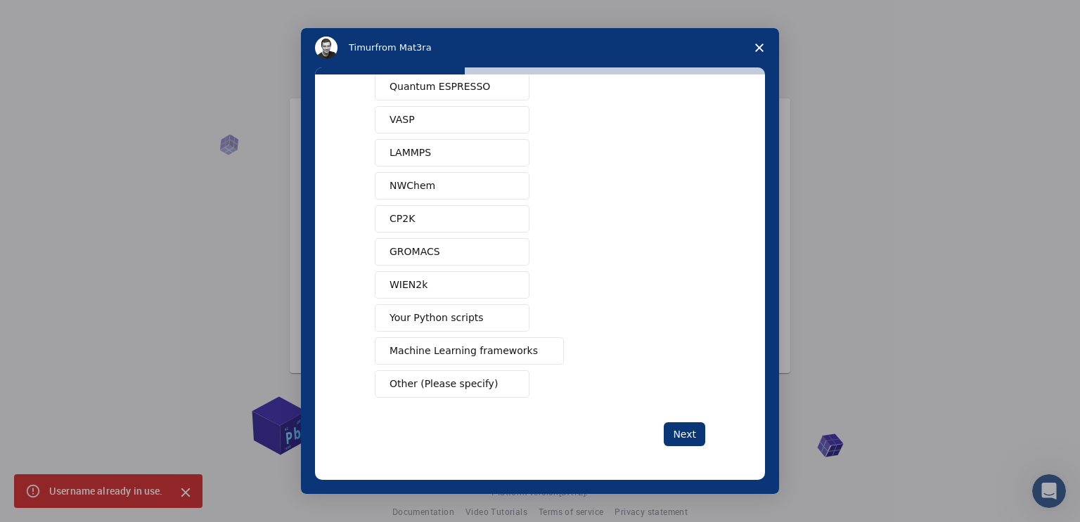
scroll to position [0, 0]
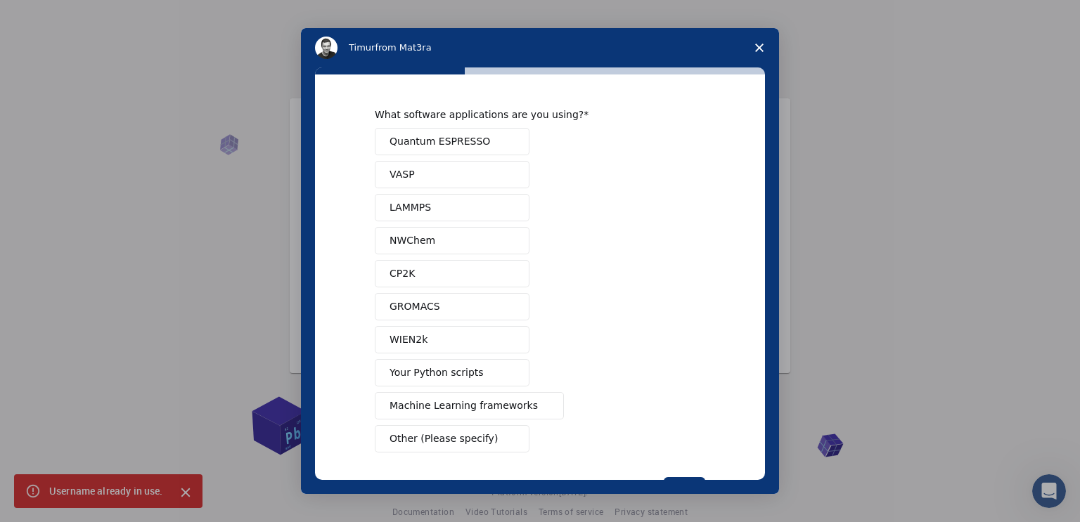
click at [491, 152] on button "Quantum ESPRESSO" at bounding box center [452, 141] width 155 height 27
click at [463, 180] on button "VASP" at bounding box center [452, 174] width 155 height 27
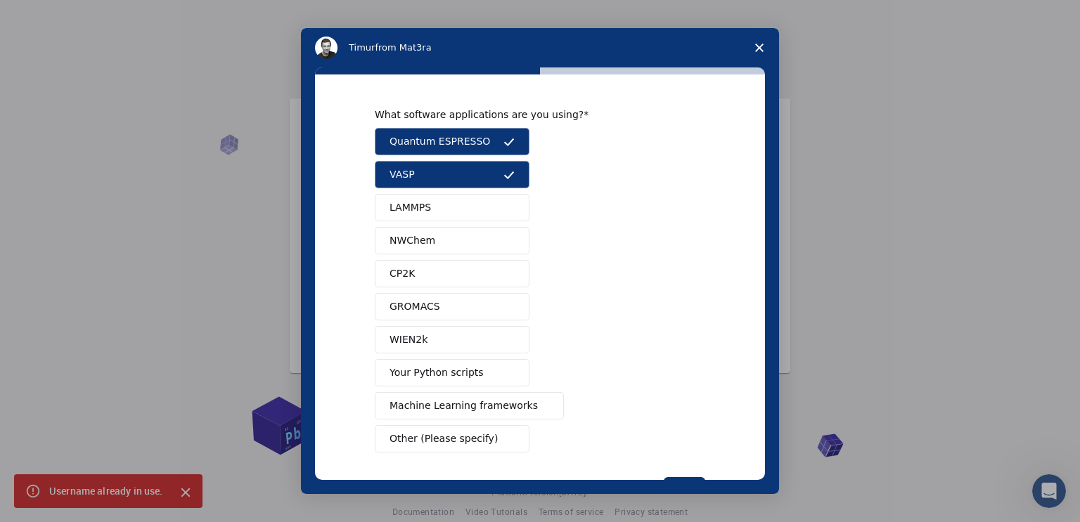
click at [458, 202] on button "LAMMPS" at bounding box center [452, 207] width 155 height 27
click at [435, 243] on button "NWChem" at bounding box center [452, 240] width 155 height 27
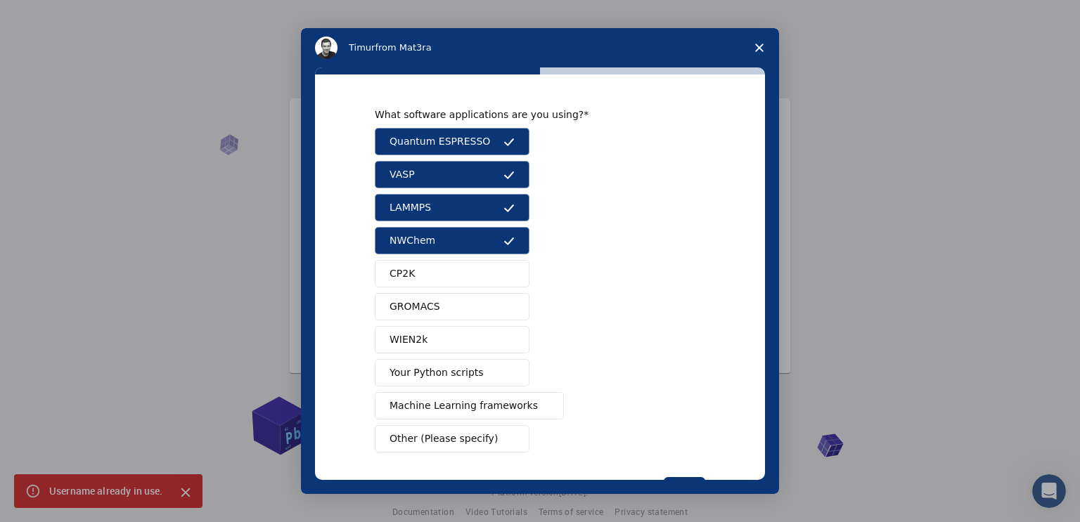
click at [427, 275] on button "CP2K" at bounding box center [452, 273] width 155 height 27
click at [429, 304] on span "GROMACS" at bounding box center [414, 306] width 51 height 15
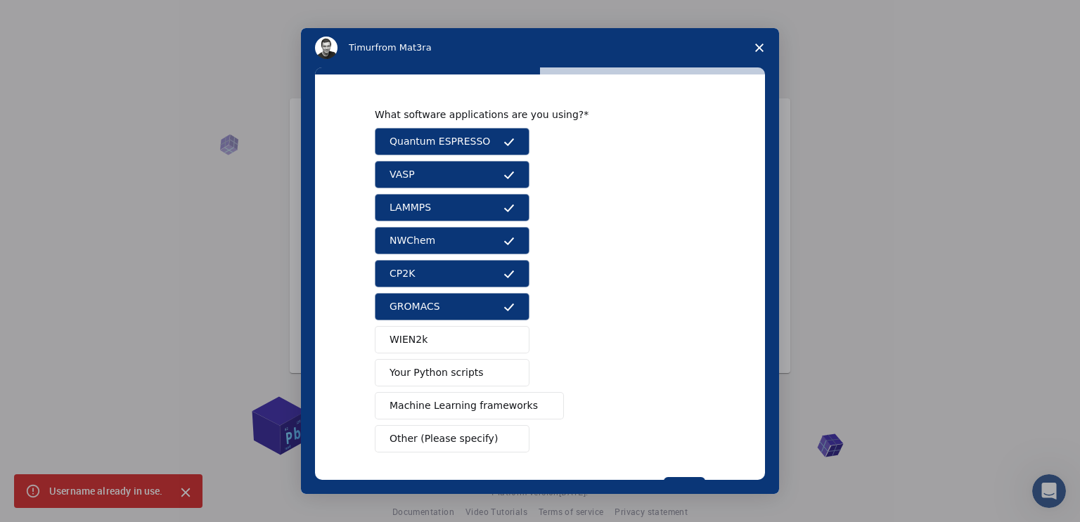
click at [428, 349] on button "WIEN2k" at bounding box center [452, 339] width 155 height 27
click at [427, 370] on span "Your Python scripts" at bounding box center [436, 373] width 94 height 15
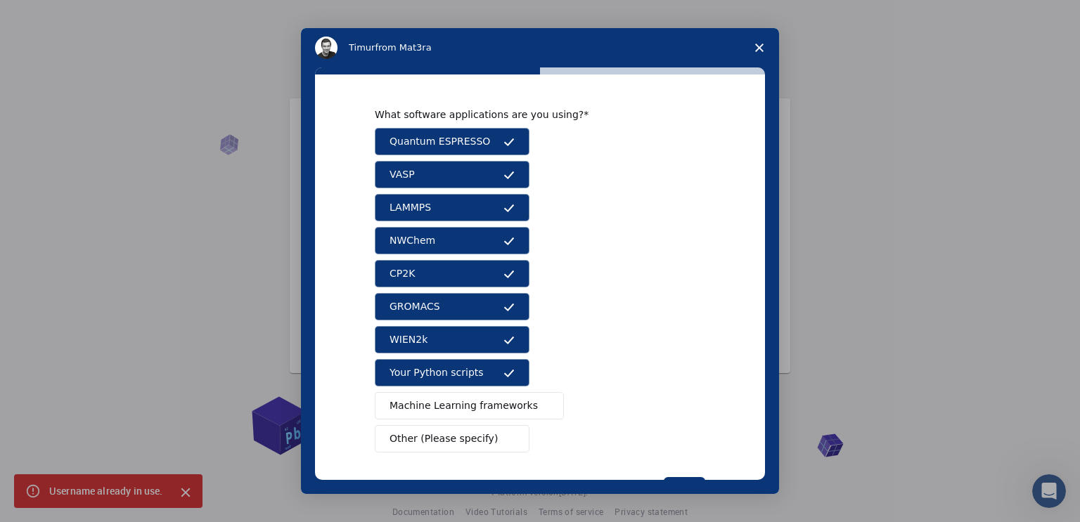
click at [434, 408] on span "Machine Learning frameworks" at bounding box center [463, 406] width 148 height 15
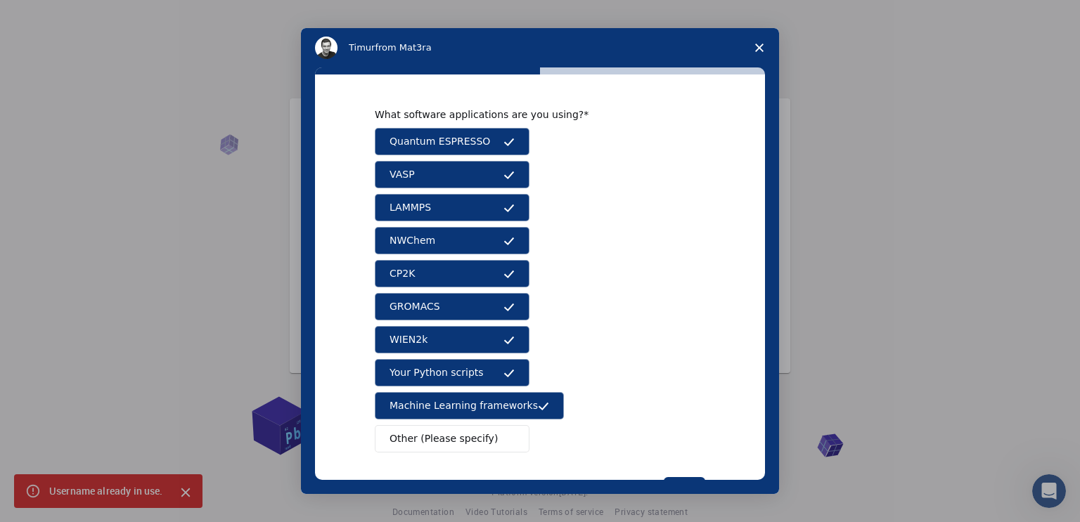
click at [438, 444] on span "Other (Please specify)" at bounding box center [443, 439] width 108 height 15
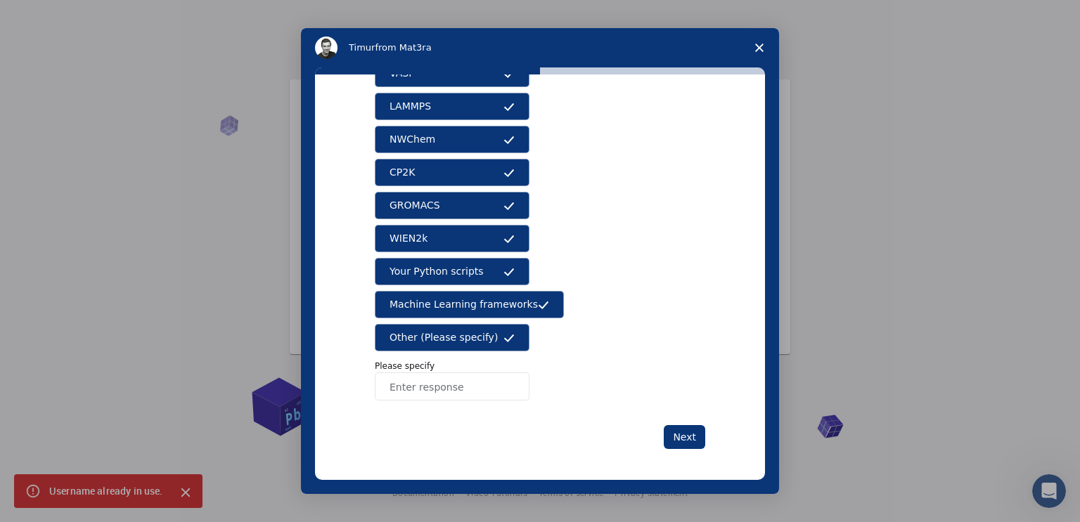
scroll to position [20, 0]
click at [685, 439] on button "Next" at bounding box center [684, 437] width 41 height 24
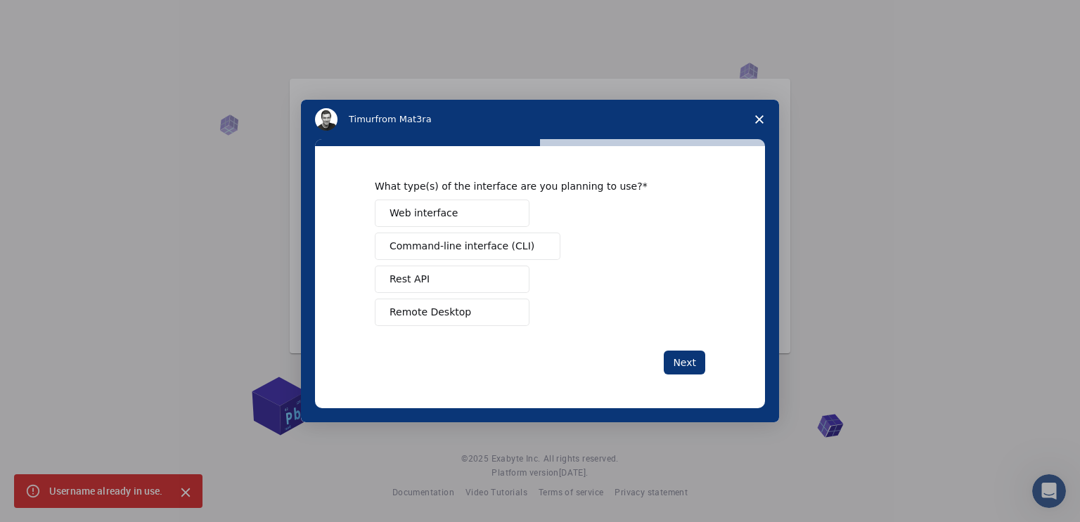
click at [403, 209] on span "Web interface" at bounding box center [423, 213] width 68 height 15
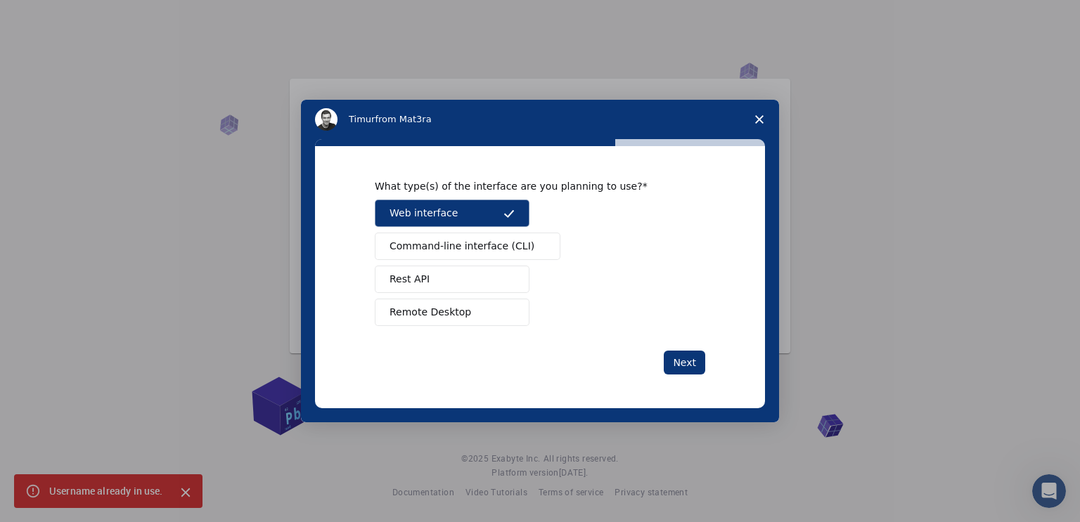
click at [399, 252] on span "Command-line interface (CLI)" at bounding box center [461, 246] width 145 height 15
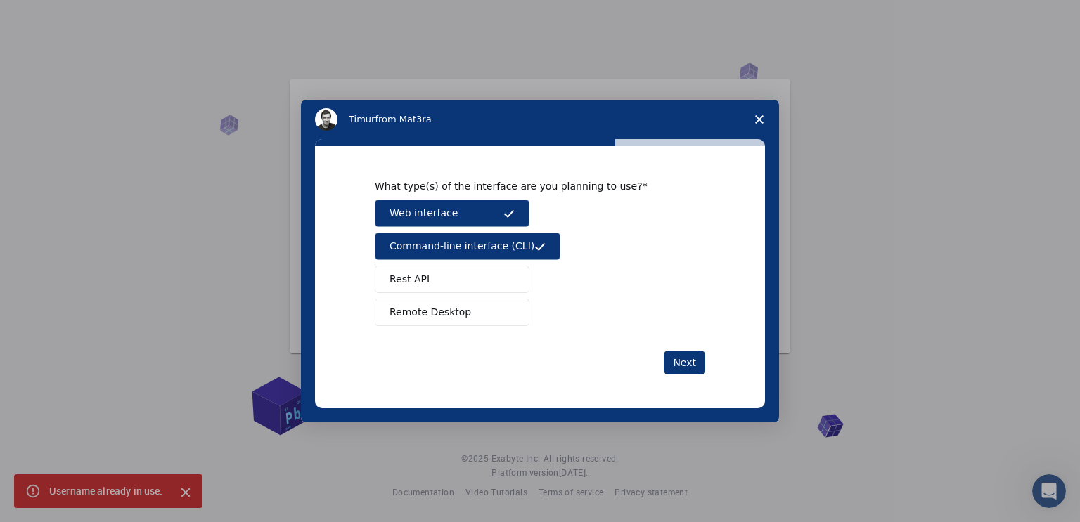
click at [401, 279] on span "Rest API" at bounding box center [409, 279] width 40 height 15
click at [413, 312] on span "Remote Desktop" at bounding box center [430, 312] width 82 height 15
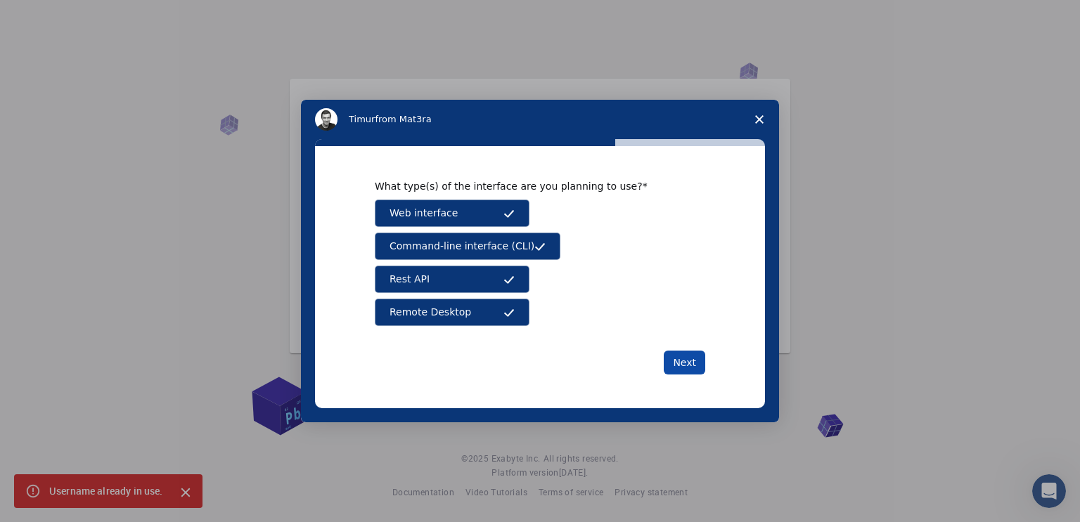
click at [673, 365] on button "Next" at bounding box center [684, 363] width 41 height 24
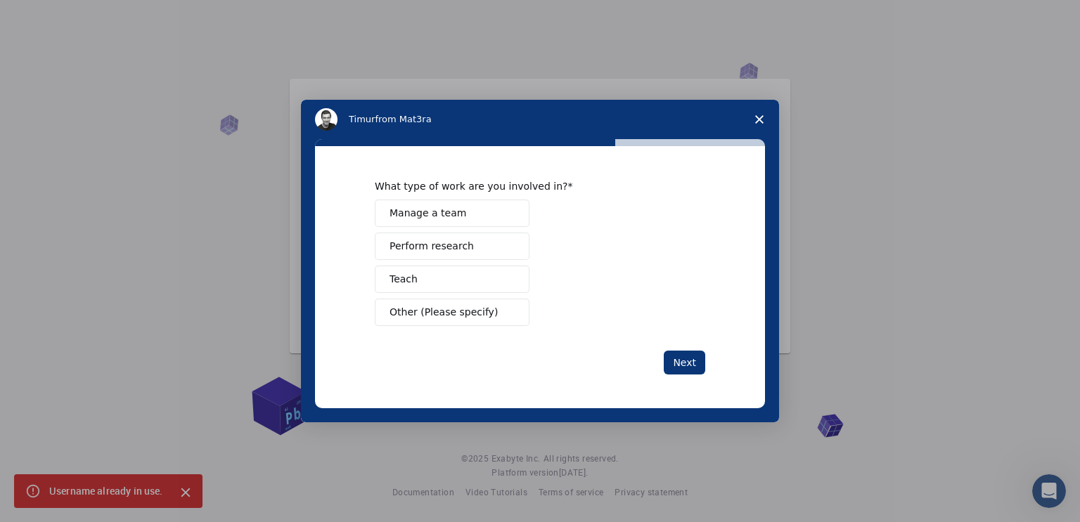
click at [465, 212] on button "Manage a team" at bounding box center [452, 213] width 155 height 27
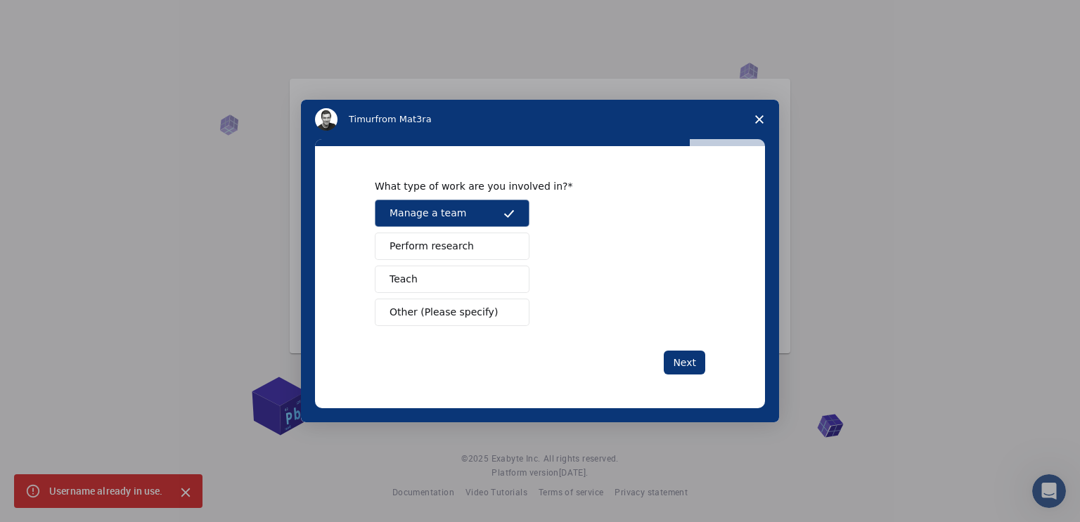
click at [464, 239] on span "Perform research" at bounding box center [431, 246] width 84 height 15
click at [458, 283] on button "Teach" at bounding box center [452, 279] width 155 height 27
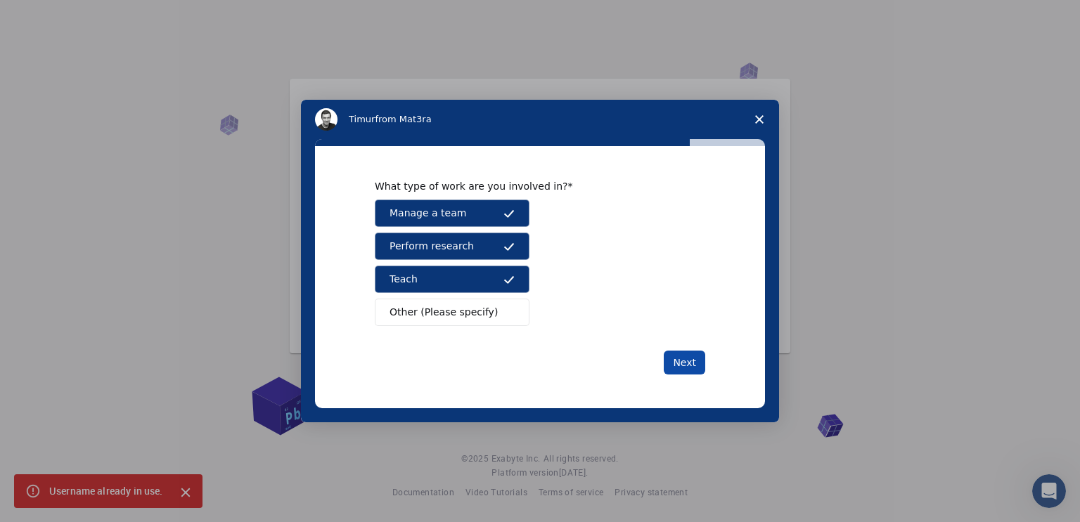
click at [687, 358] on button "Next" at bounding box center [684, 363] width 41 height 24
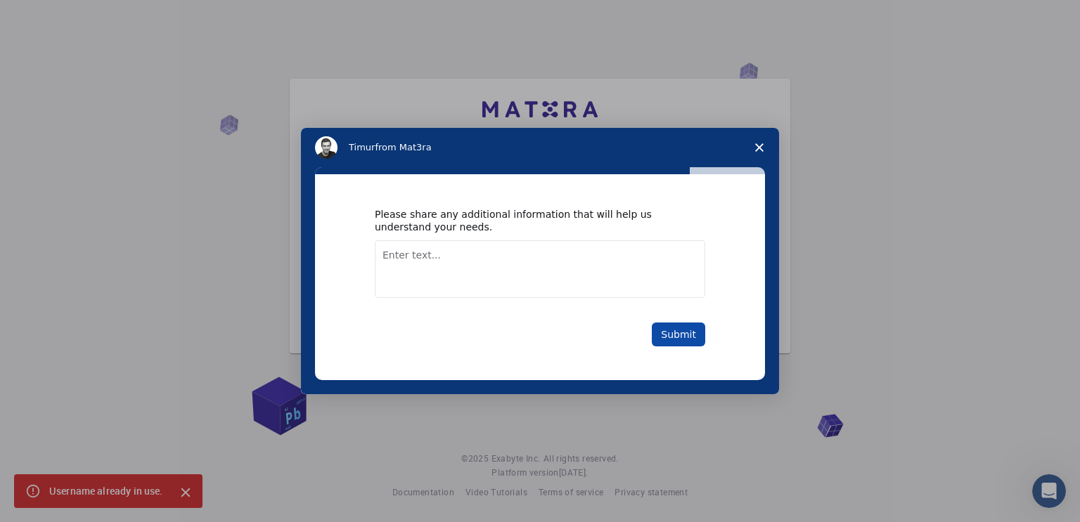
click at [679, 335] on button "Submit" at bounding box center [678, 335] width 53 height 24
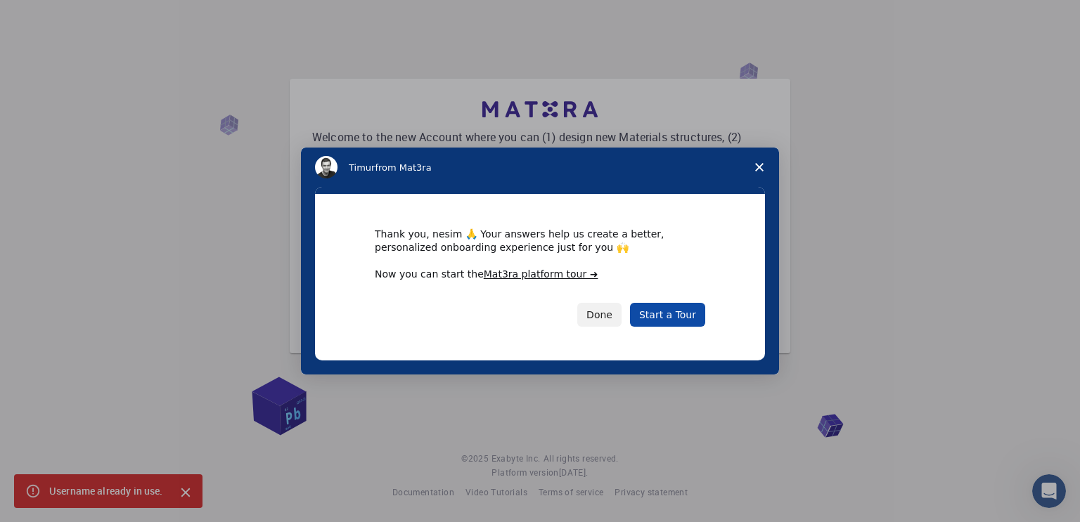
click at [678, 318] on link "Start a Tour" at bounding box center [667, 315] width 75 height 24
click at [602, 320] on button "Done" at bounding box center [599, 315] width 44 height 24
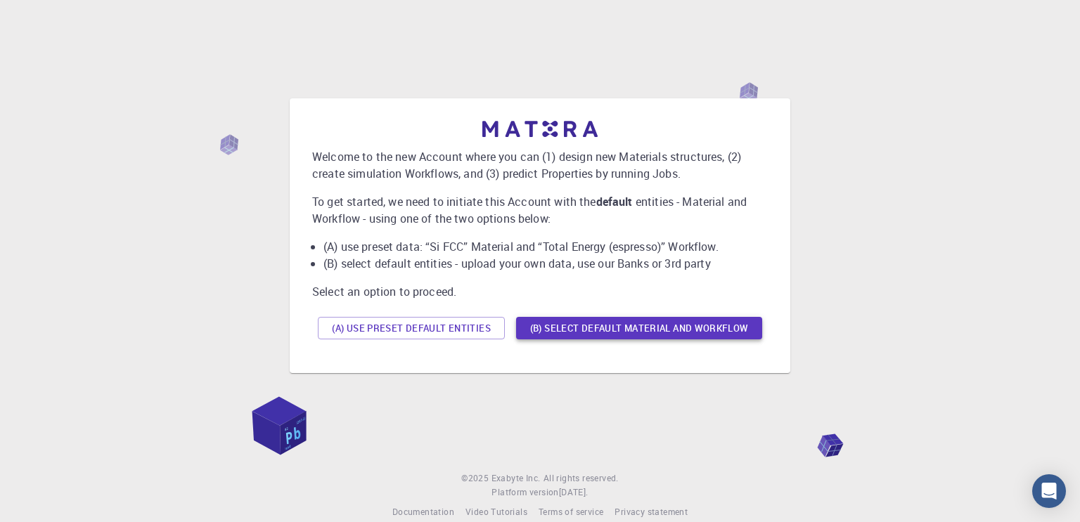
click at [657, 332] on button "(B) Select default material and workflow" at bounding box center [639, 328] width 246 height 22
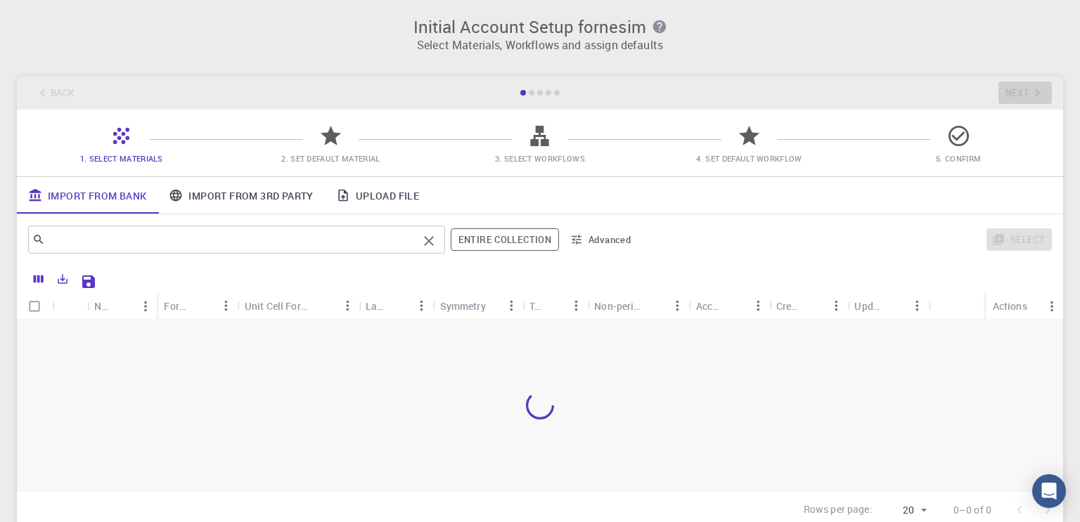
click at [141, 244] on input "text" at bounding box center [231, 240] width 373 height 20
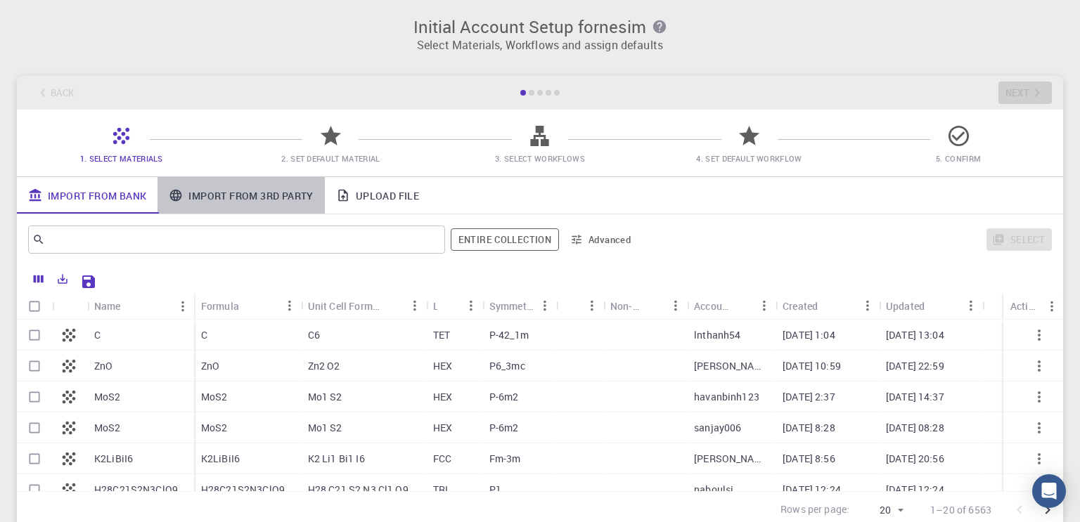
click at [285, 203] on link "Import From 3rd Party" at bounding box center [240, 195] width 167 height 37
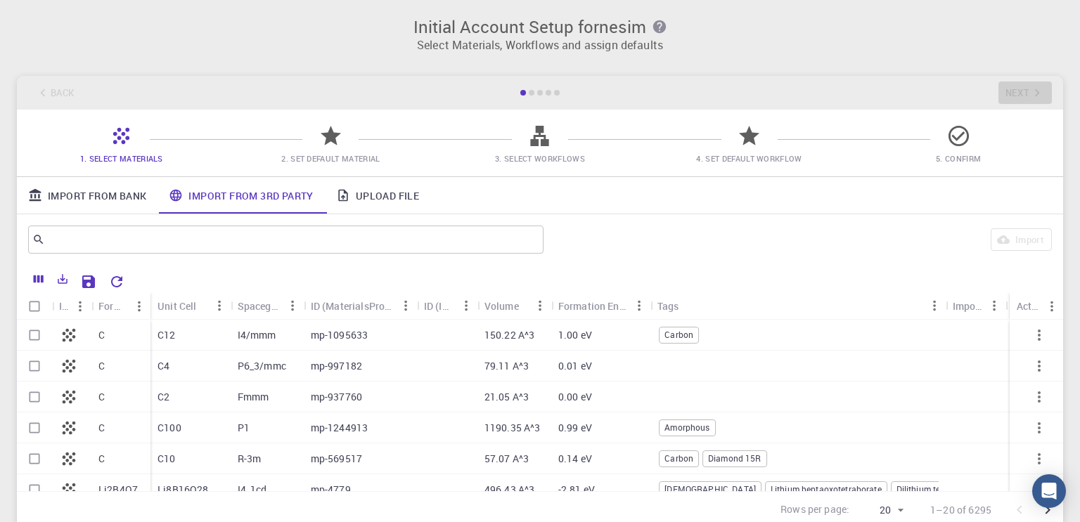
click at [121, 197] on link "Import From Bank" at bounding box center [87, 195] width 141 height 37
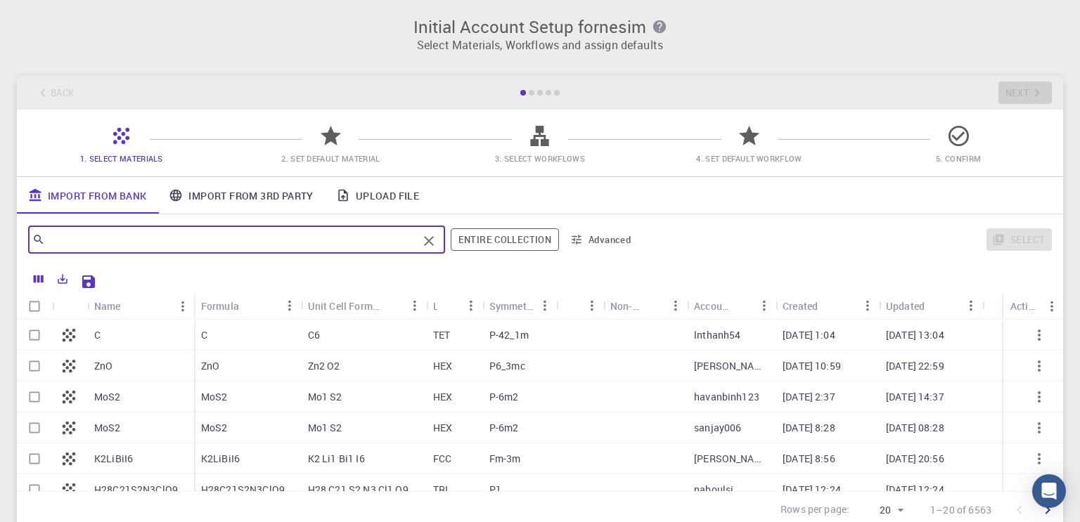
click at [122, 240] on input "text" at bounding box center [231, 240] width 373 height 20
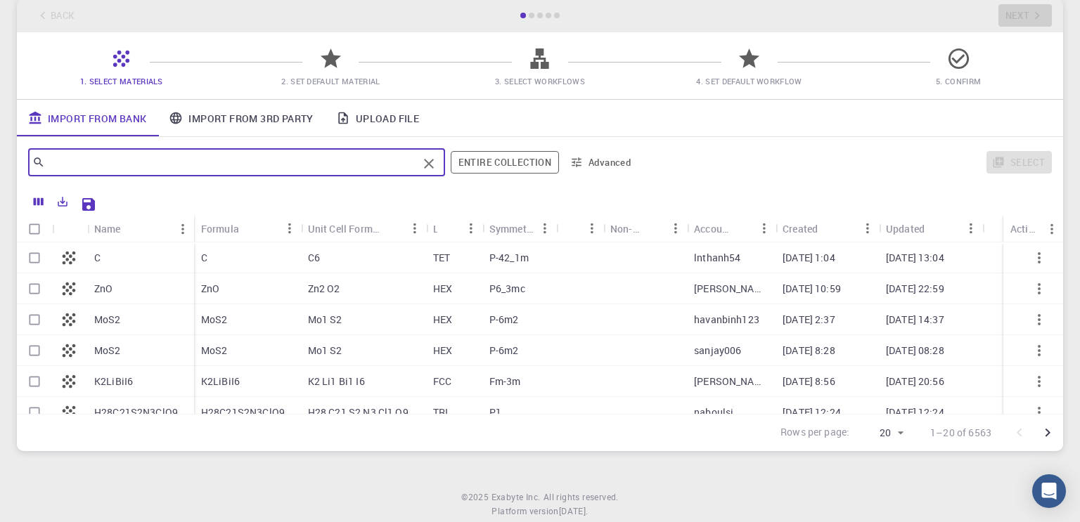
scroll to position [70, 0]
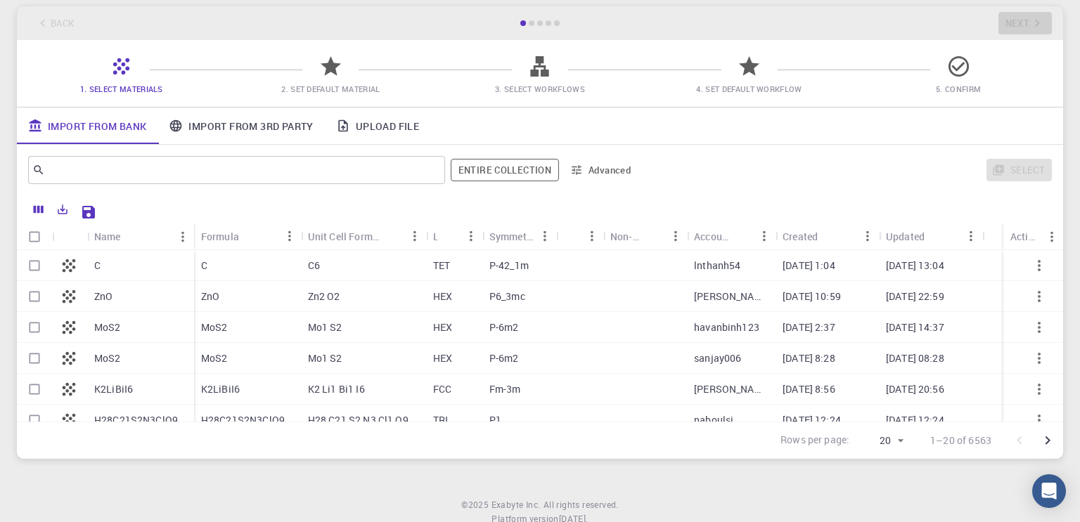
click at [103, 293] on p "ZnO" at bounding box center [103, 297] width 18 height 14
checkbox input "true"
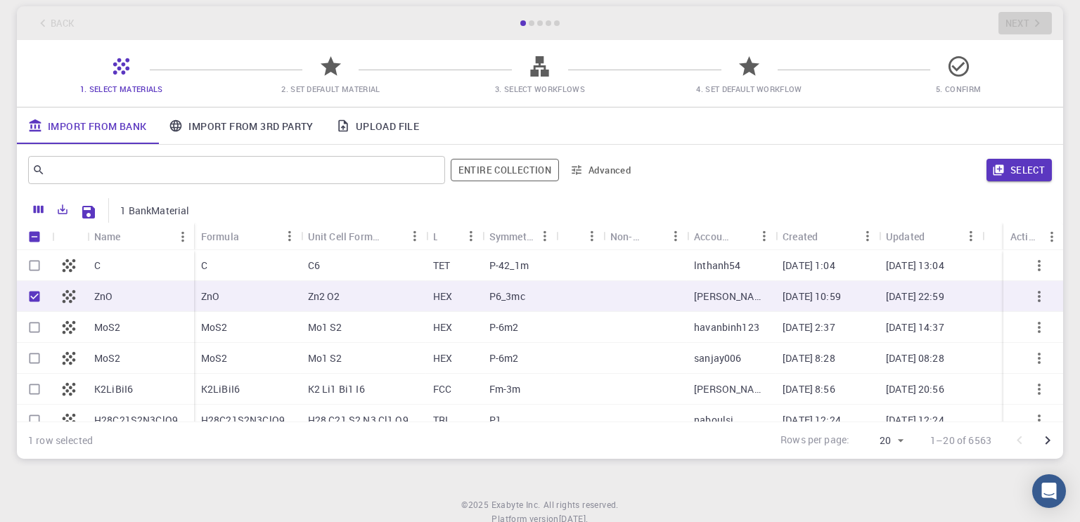
click at [101, 297] on p "ZnO" at bounding box center [103, 297] width 18 height 14
checkbox input "false"
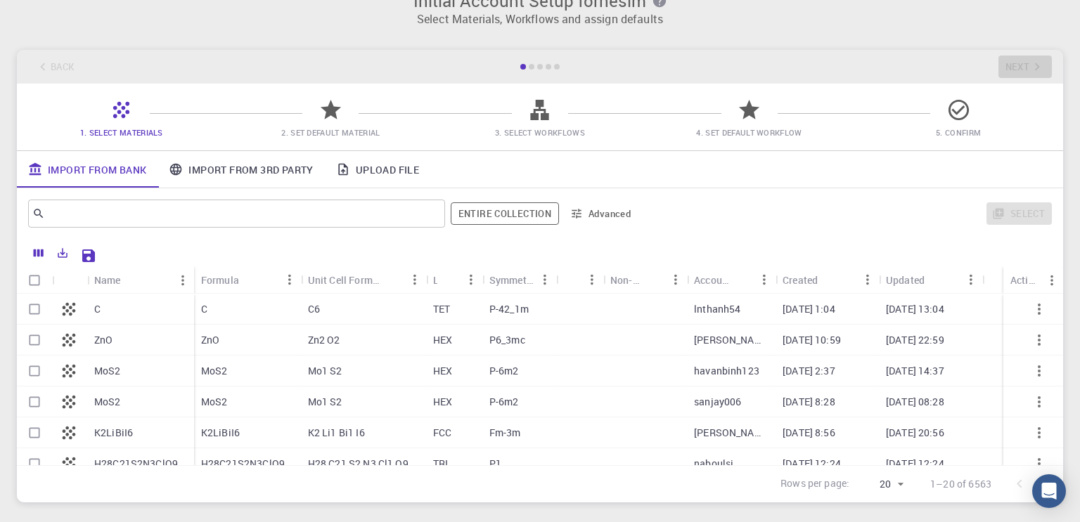
scroll to position [0, 0]
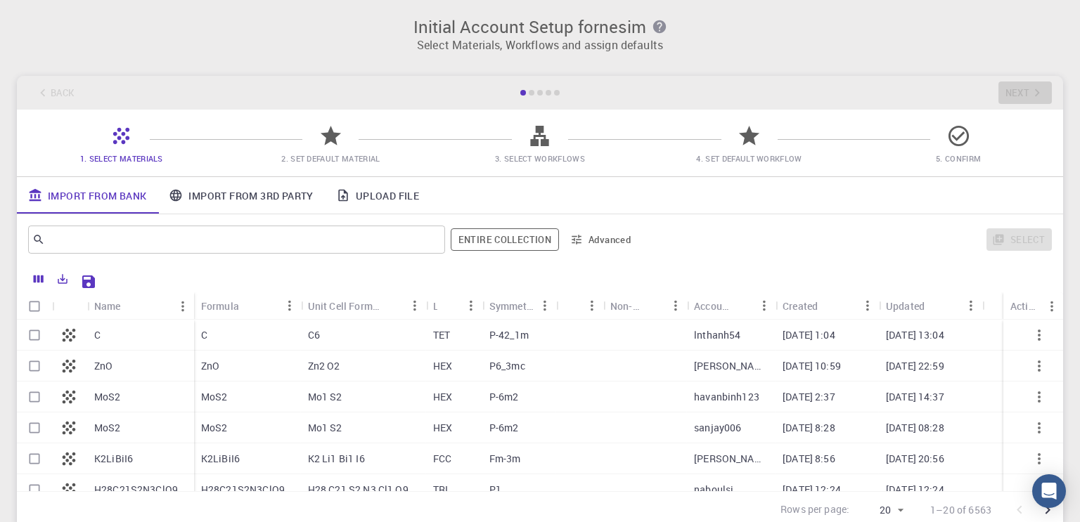
click at [531, 90] on div at bounding box center [532, 93] width 6 height 6
